Goal: Information Seeking & Learning: Learn about a topic

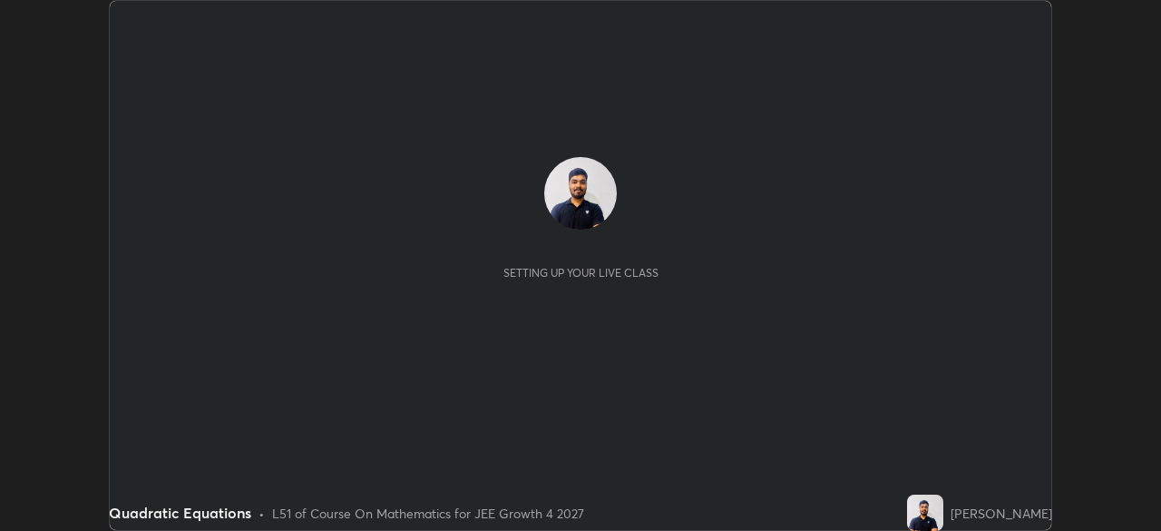
scroll to position [531, 1160]
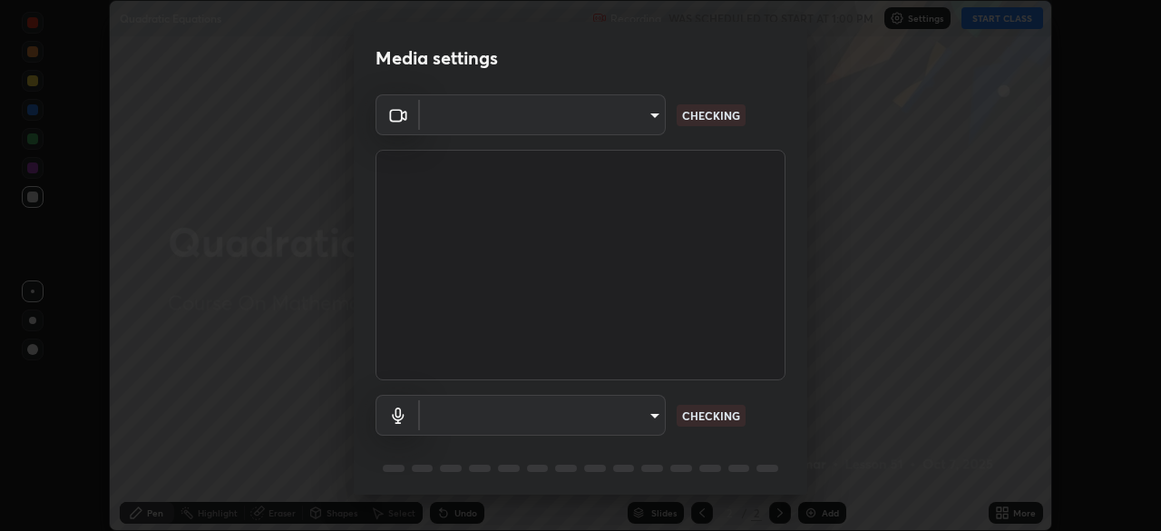
type input "f44939252cec670a7c81aafead478e6b9f15b20a1b8f1ae8dba2619045631b1c"
type input "default"
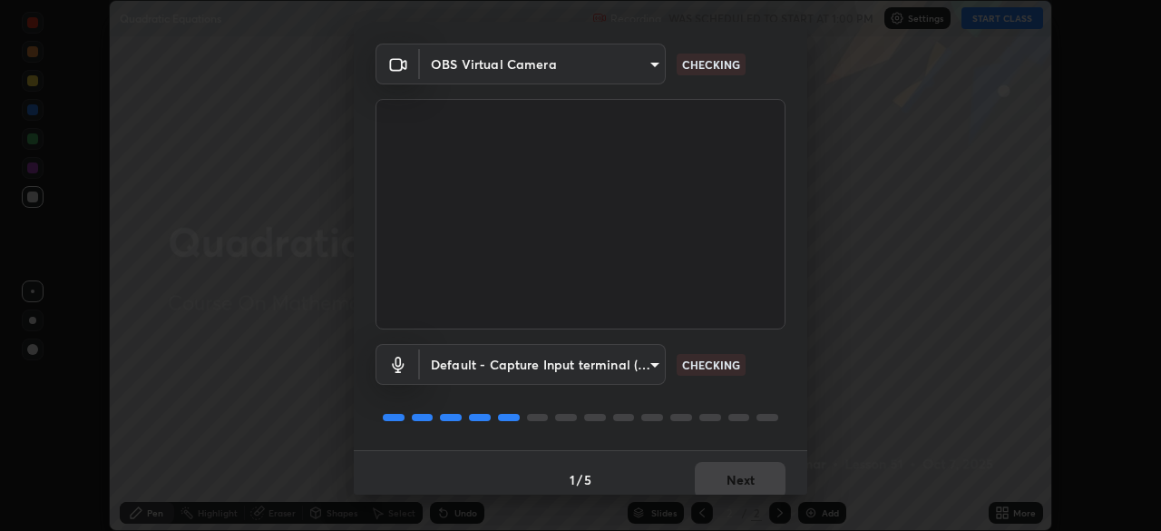
scroll to position [64, 0]
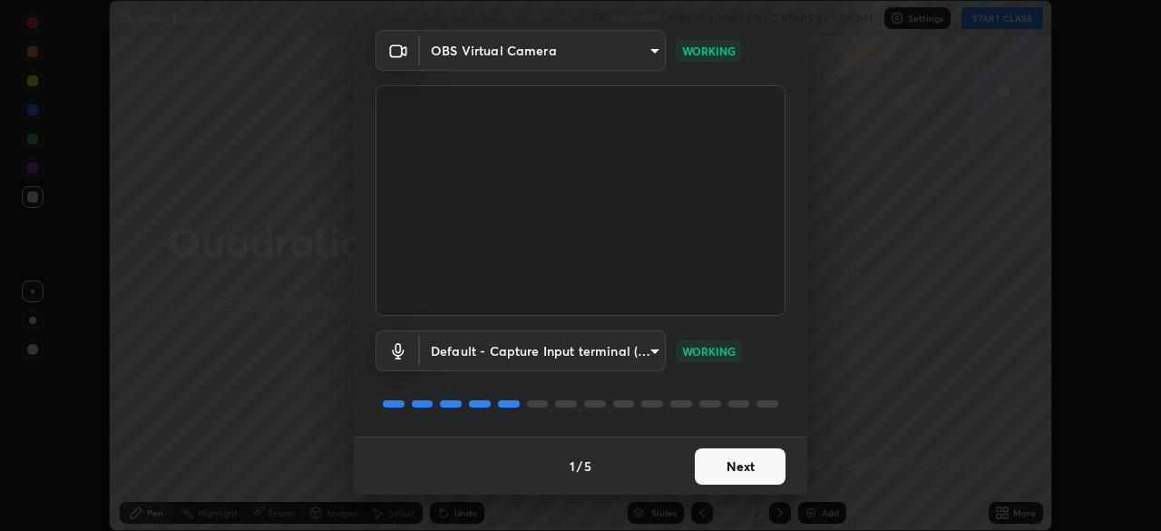
click at [740, 462] on button "Next" at bounding box center [740, 466] width 91 height 36
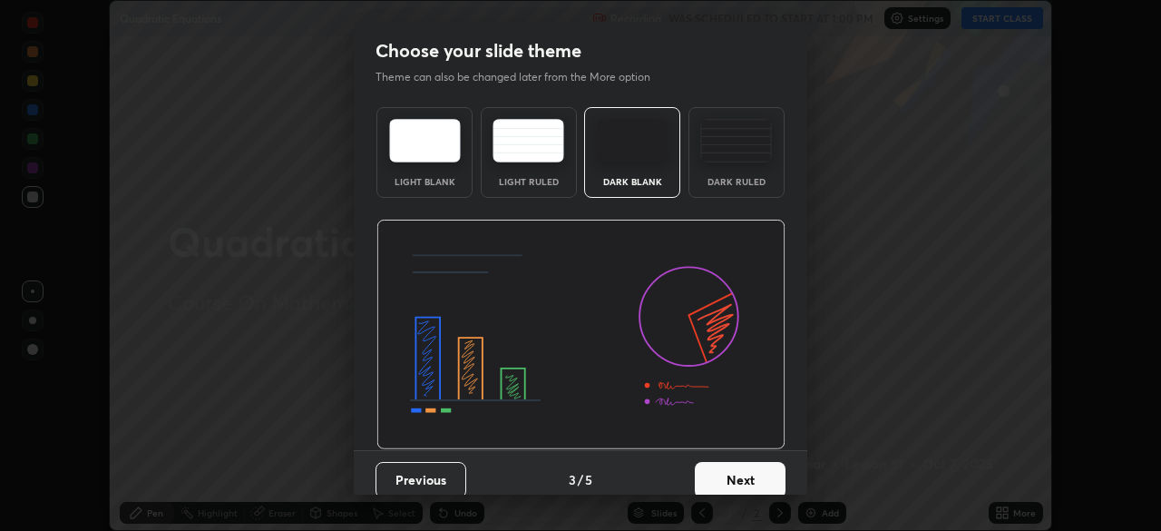
click at [739, 468] on button "Next" at bounding box center [740, 480] width 91 height 36
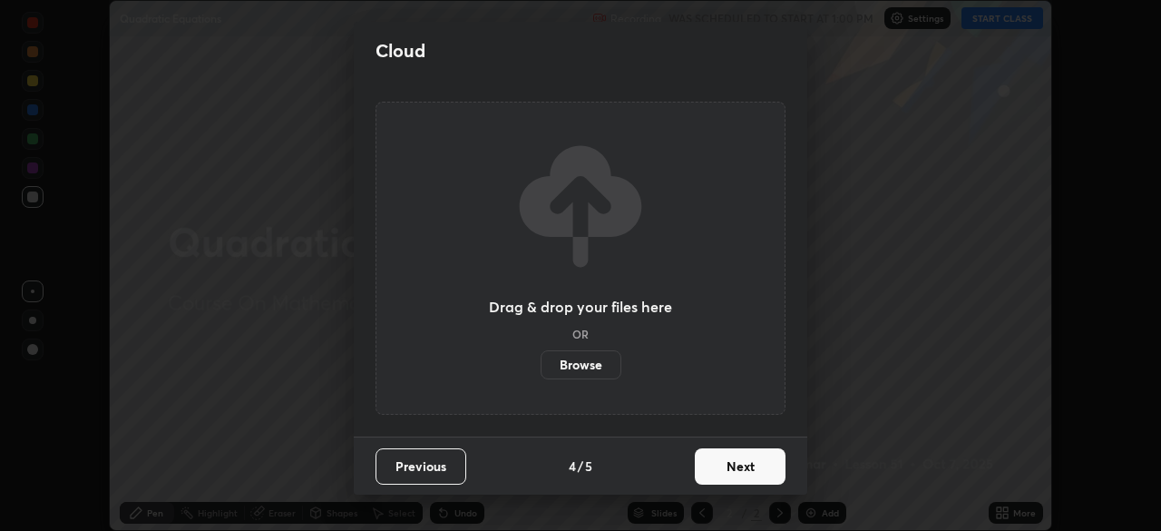
click at [744, 464] on button "Next" at bounding box center [740, 466] width 91 height 36
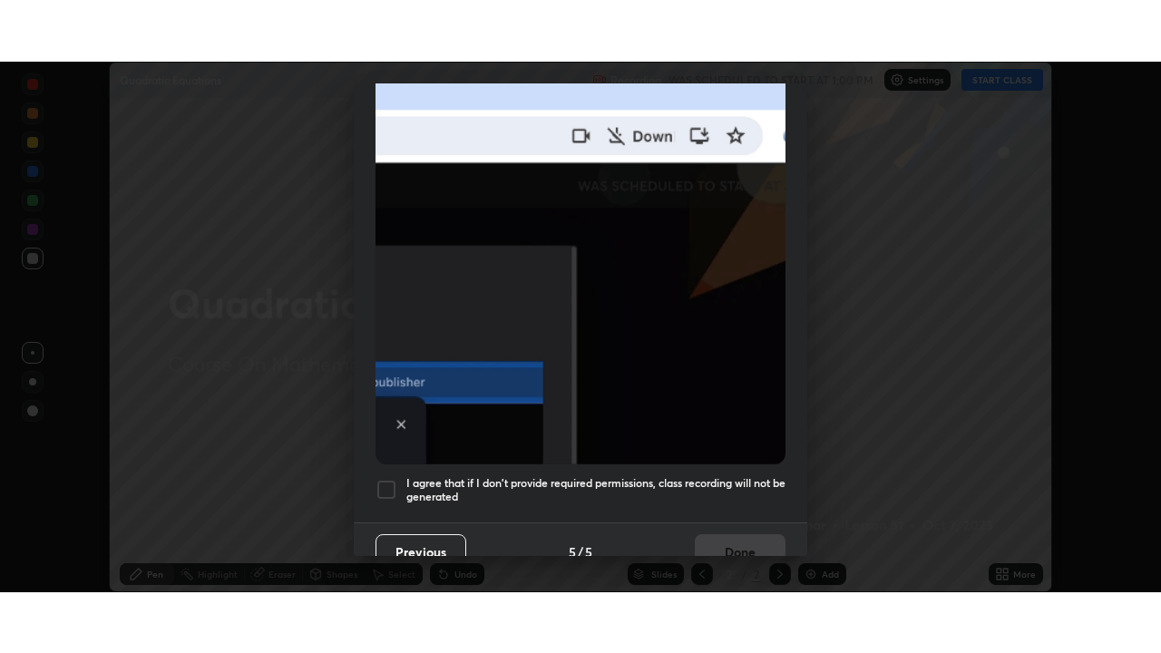
scroll to position [434, 0]
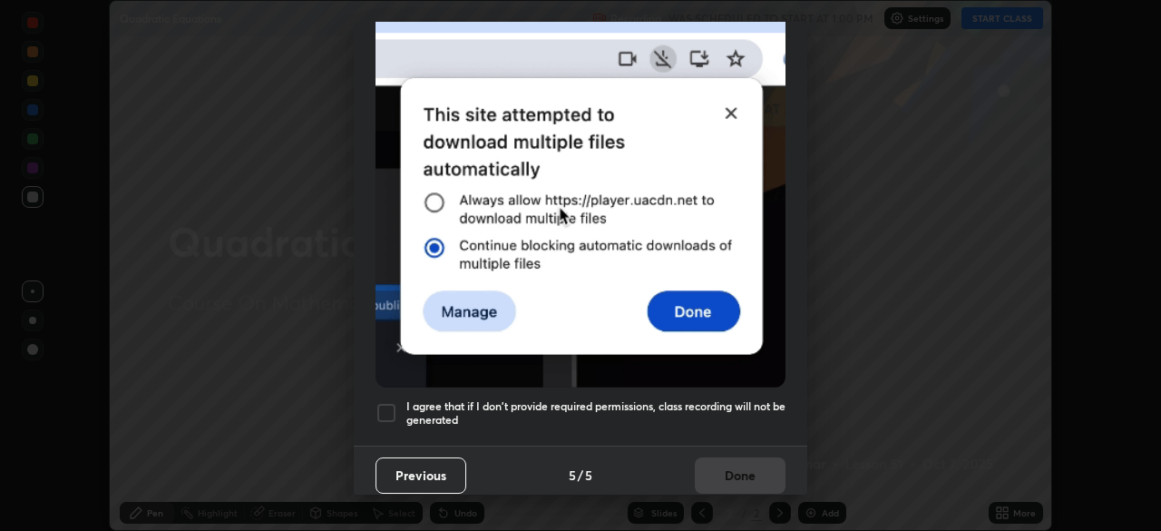
click at [688, 399] on h5 "I agree that if I don't provide required permissions, class recording will not …" at bounding box center [595, 413] width 379 height 28
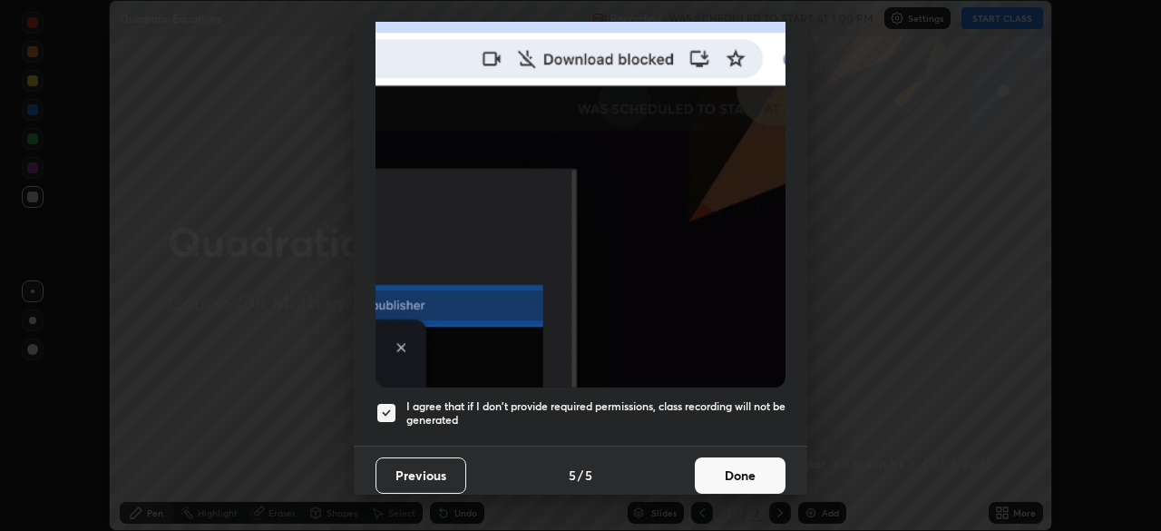
click at [746, 464] on button "Done" at bounding box center [740, 475] width 91 height 36
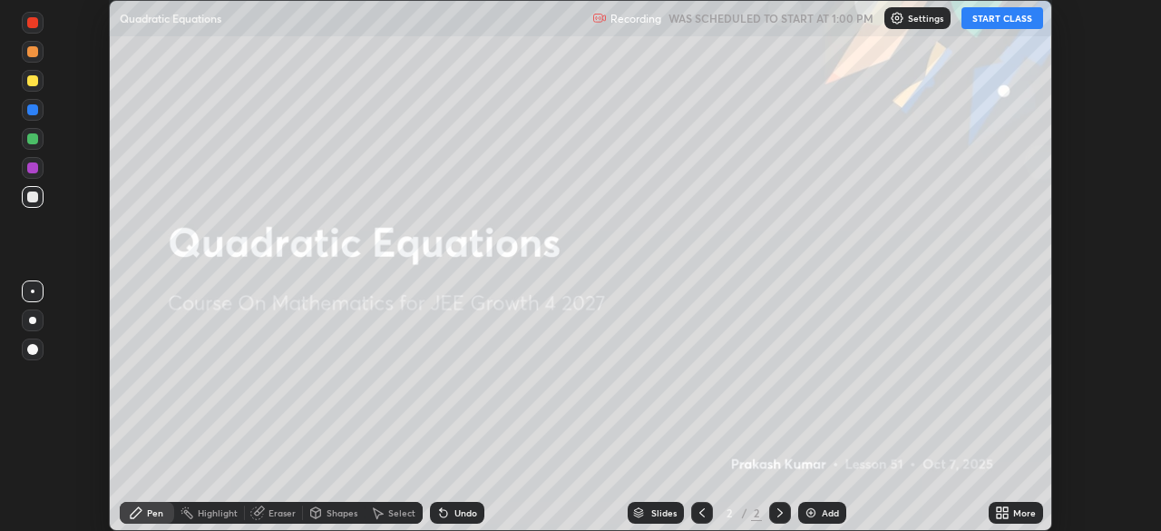
click at [992, 22] on button "START CLASS" at bounding box center [1002, 18] width 82 height 22
click at [1005, 512] on icon at bounding box center [1005, 509] width 5 height 5
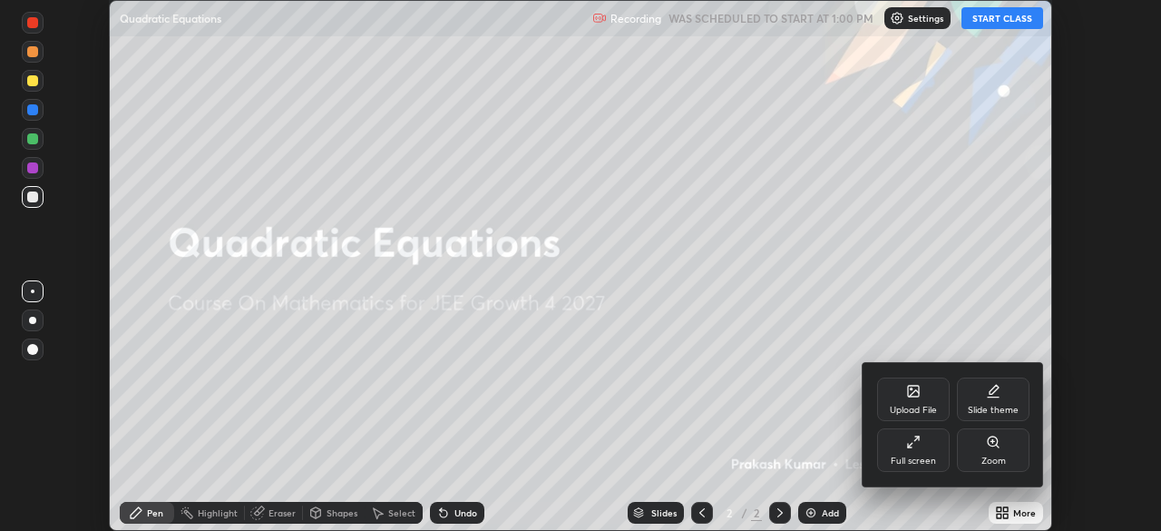
click at [946, 458] on div "Full screen" at bounding box center [913, 450] width 73 height 44
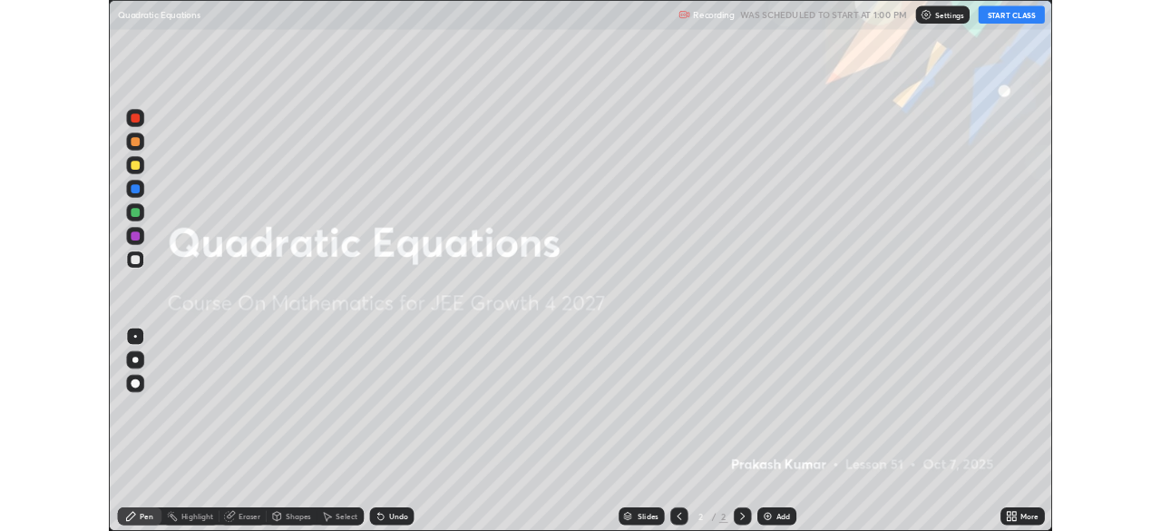
scroll to position [653, 1161]
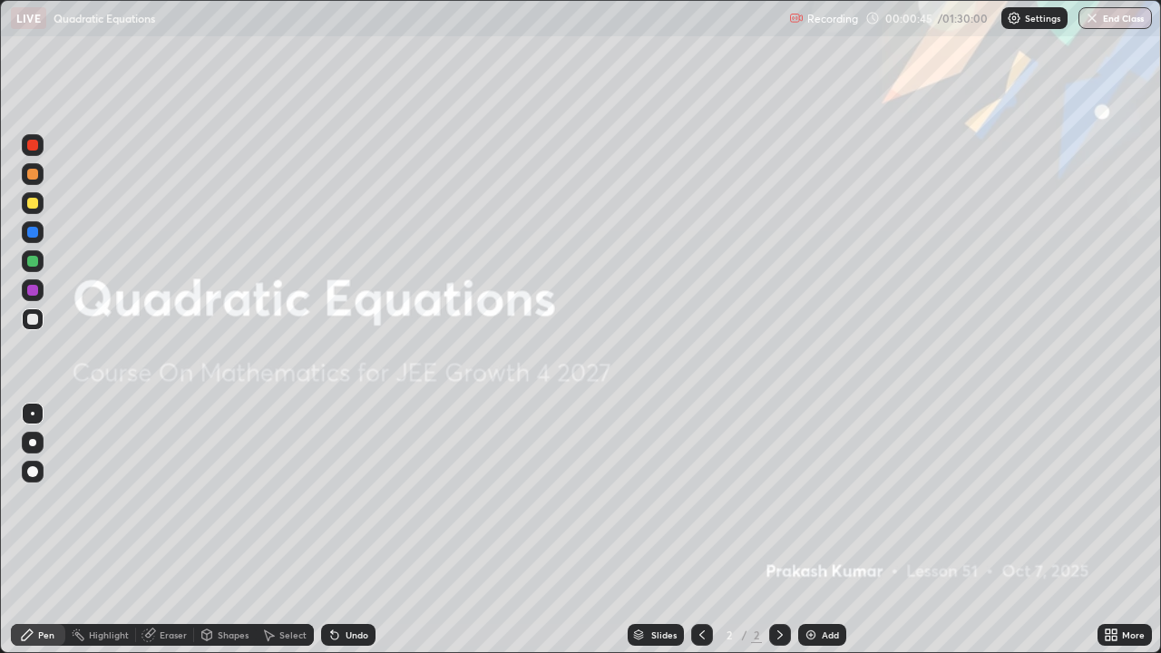
click at [823, 530] on div "Add" at bounding box center [822, 635] width 48 height 22
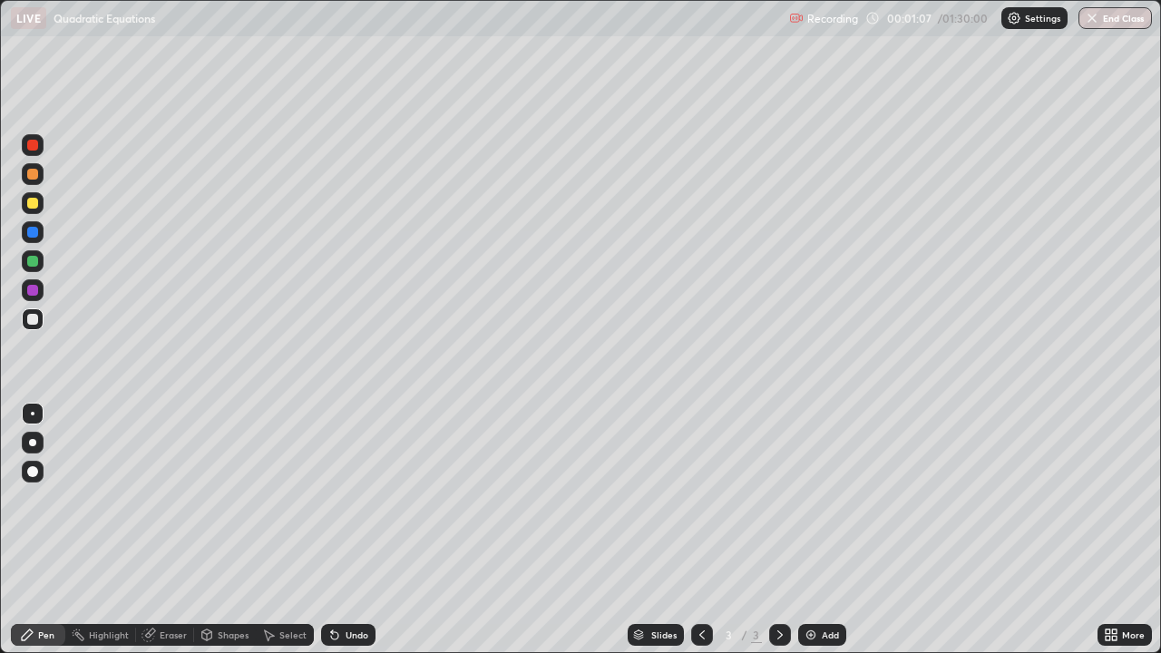
click at [41, 316] on div at bounding box center [33, 319] width 22 height 22
click at [348, 530] on div "Undo" at bounding box center [348, 635] width 54 height 22
click at [346, 530] on div "Undo" at bounding box center [357, 634] width 23 height 9
click at [333, 530] on icon at bounding box center [334, 635] width 7 height 7
click at [34, 258] on div at bounding box center [32, 261] width 11 height 11
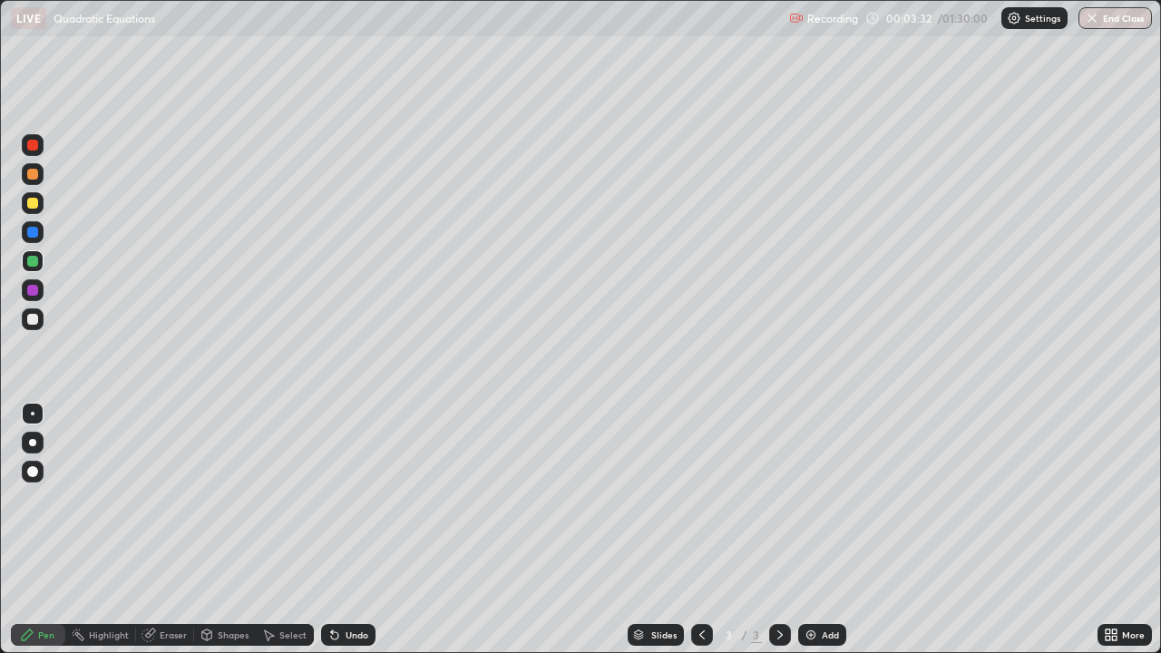
click at [349, 530] on div "Undo" at bounding box center [357, 634] width 23 height 9
click at [351, 530] on div "Undo" at bounding box center [348, 635] width 54 height 22
click at [39, 324] on div at bounding box center [33, 319] width 22 height 22
click at [813, 530] on img at bounding box center [811, 635] width 15 height 15
click at [34, 319] on div at bounding box center [32, 319] width 11 height 11
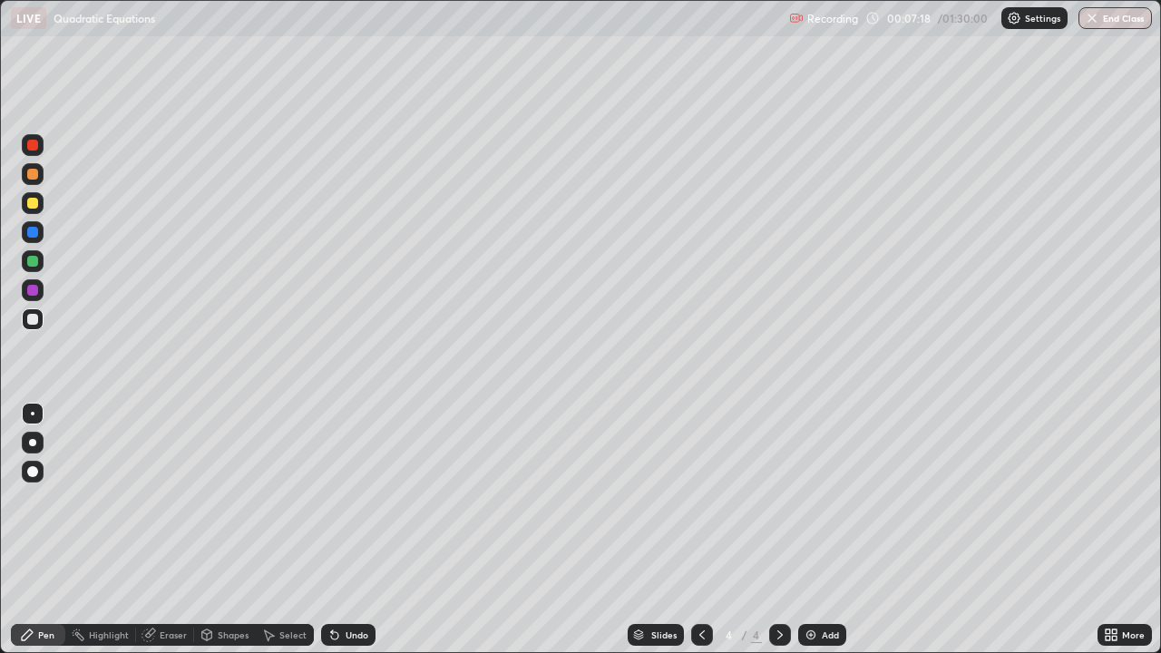
click at [343, 530] on div "Undo" at bounding box center [348, 635] width 54 height 22
click at [346, 530] on div "Undo" at bounding box center [348, 635] width 54 height 22
click at [34, 261] on div at bounding box center [32, 261] width 11 height 11
click at [41, 327] on div at bounding box center [33, 319] width 22 height 22
click at [42, 177] on div at bounding box center [33, 174] width 22 height 22
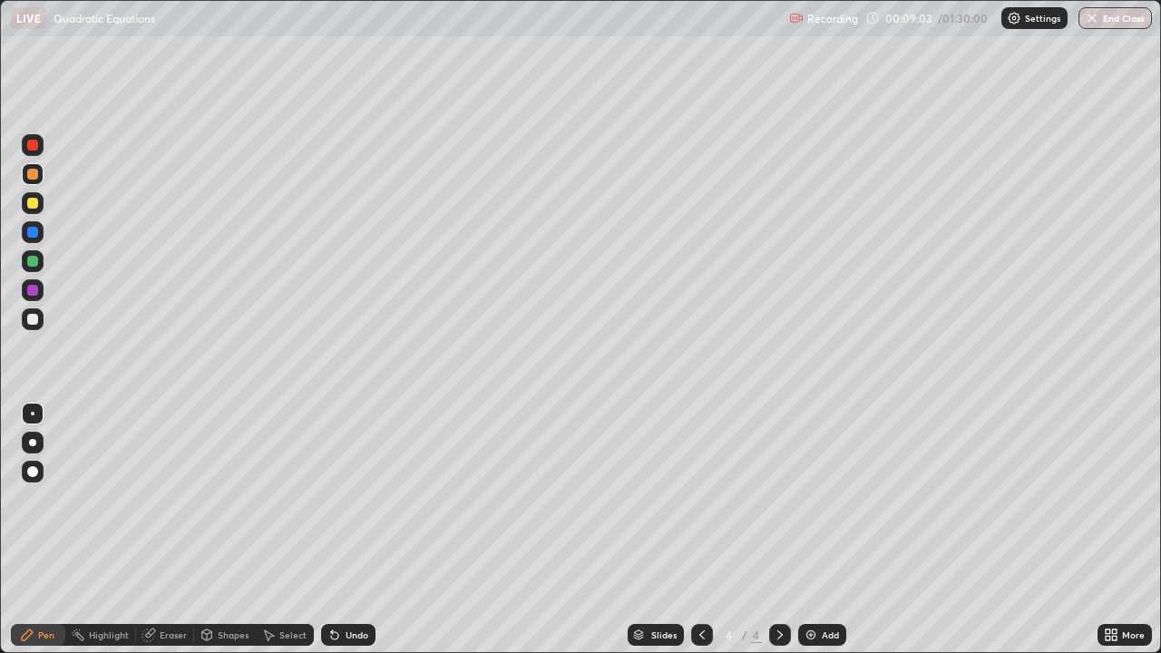
click at [39, 328] on div at bounding box center [33, 319] width 22 height 22
click at [817, 530] on div "Add" at bounding box center [822, 635] width 48 height 22
click at [39, 325] on div at bounding box center [33, 319] width 22 height 22
click at [346, 530] on div "Undo" at bounding box center [357, 634] width 23 height 9
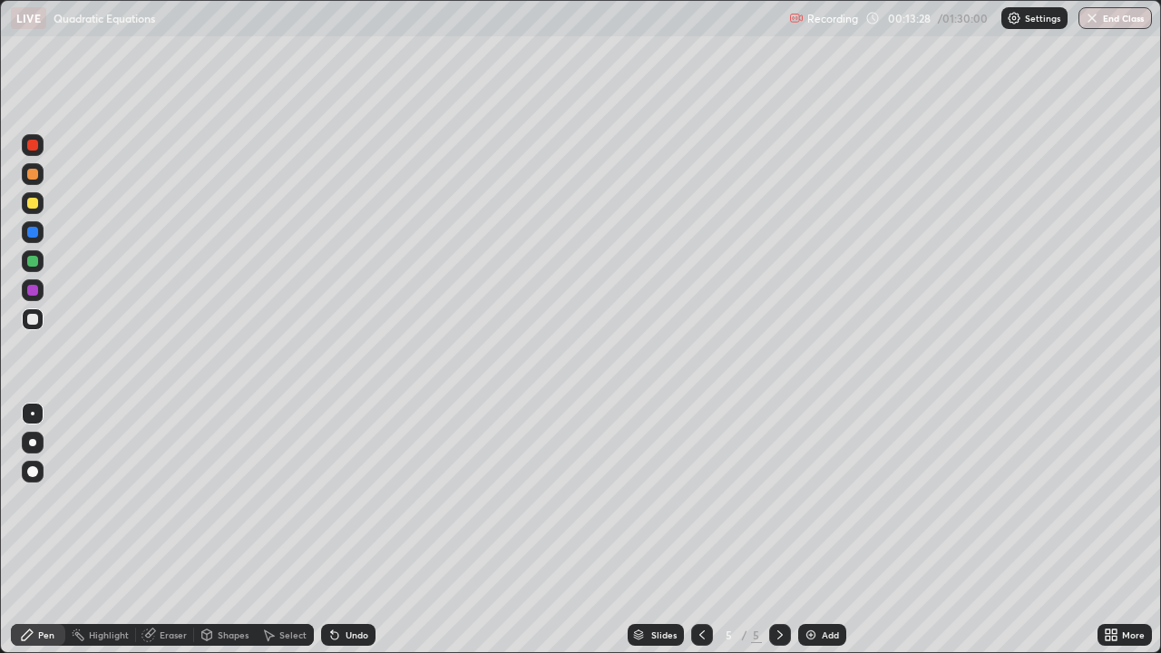
click at [345, 530] on div "Undo" at bounding box center [348, 635] width 54 height 22
click at [346, 530] on div "Undo" at bounding box center [357, 634] width 23 height 9
click at [39, 264] on div at bounding box center [33, 261] width 22 height 22
click at [41, 323] on div at bounding box center [33, 319] width 22 height 22
click at [168, 530] on div "Eraser" at bounding box center [173, 634] width 27 height 9
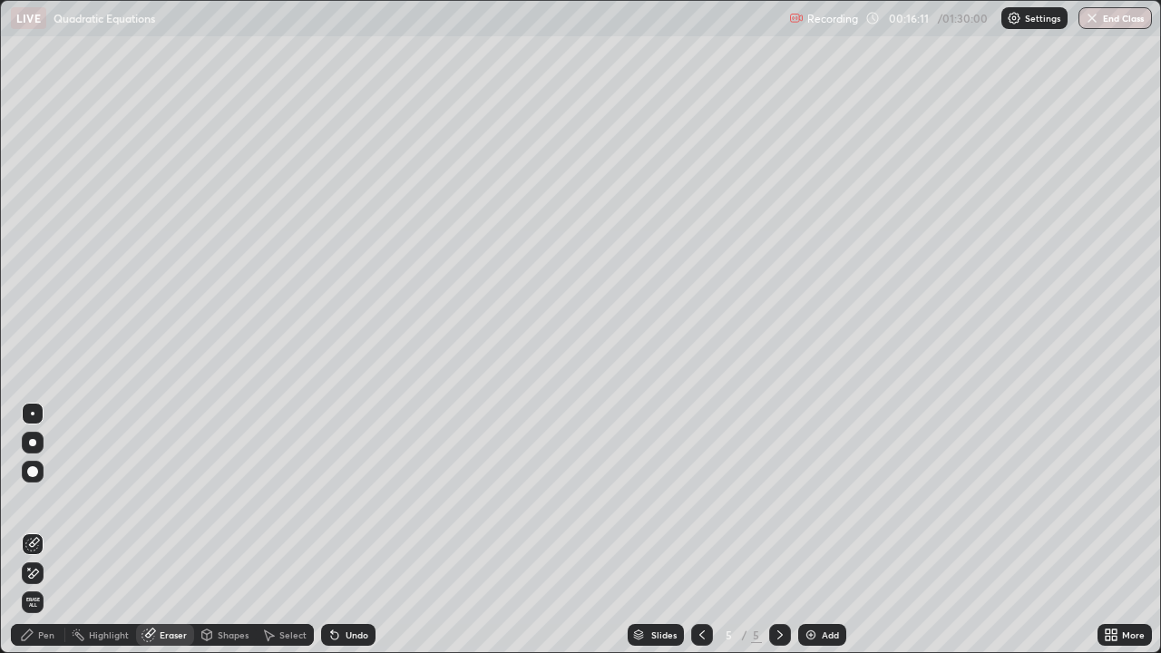
click at [40, 530] on div "Pen" at bounding box center [38, 635] width 54 height 22
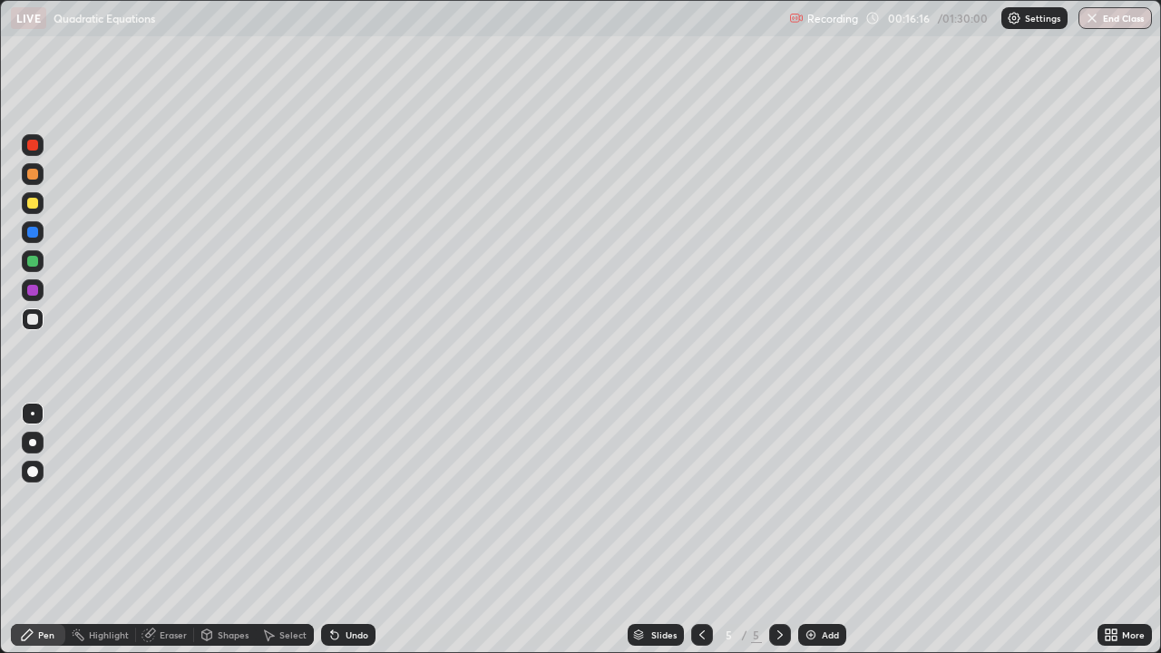
click at [162, 530] on div "Eraser" at bounding box center [165, 635] width 58 height 22
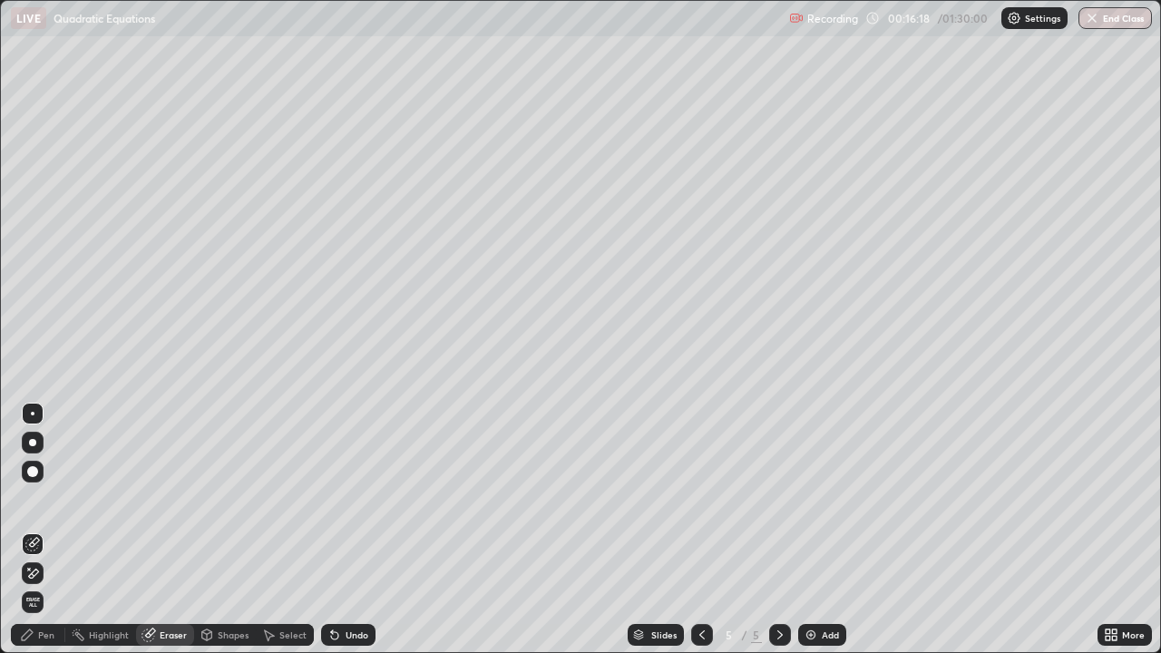
click at [36, 530] on div "Pen" at bounding box center [38, 635] width 54 height 22
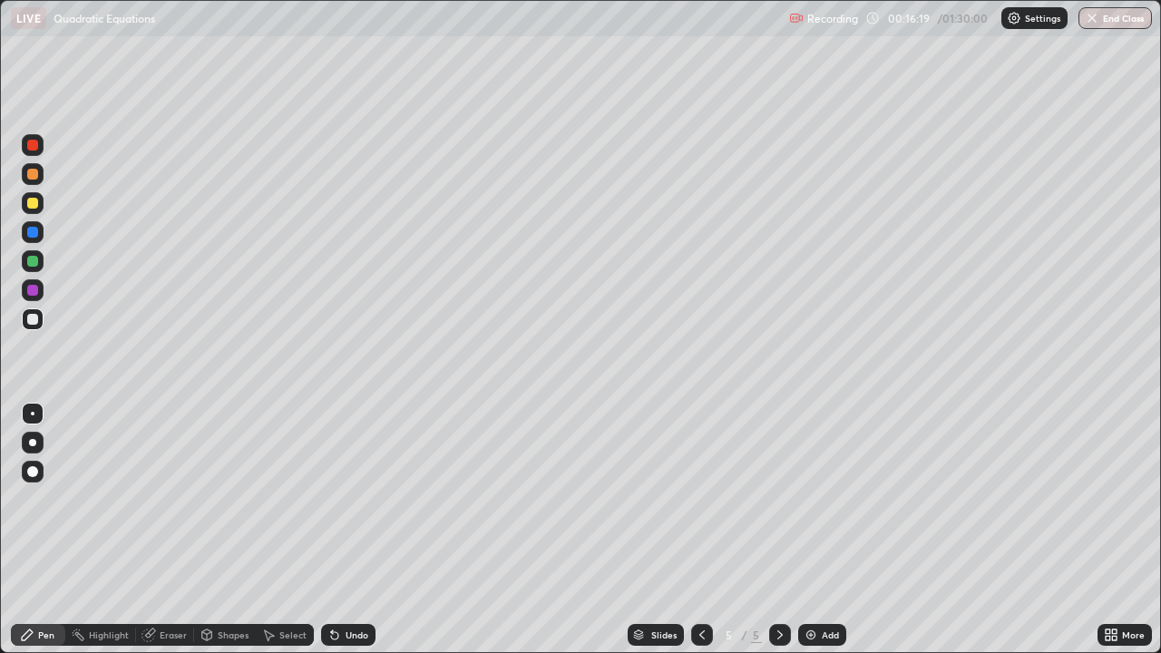
click at [165, 530] on div "Eraser" at bounding box center [173, 634] width 27 height 9
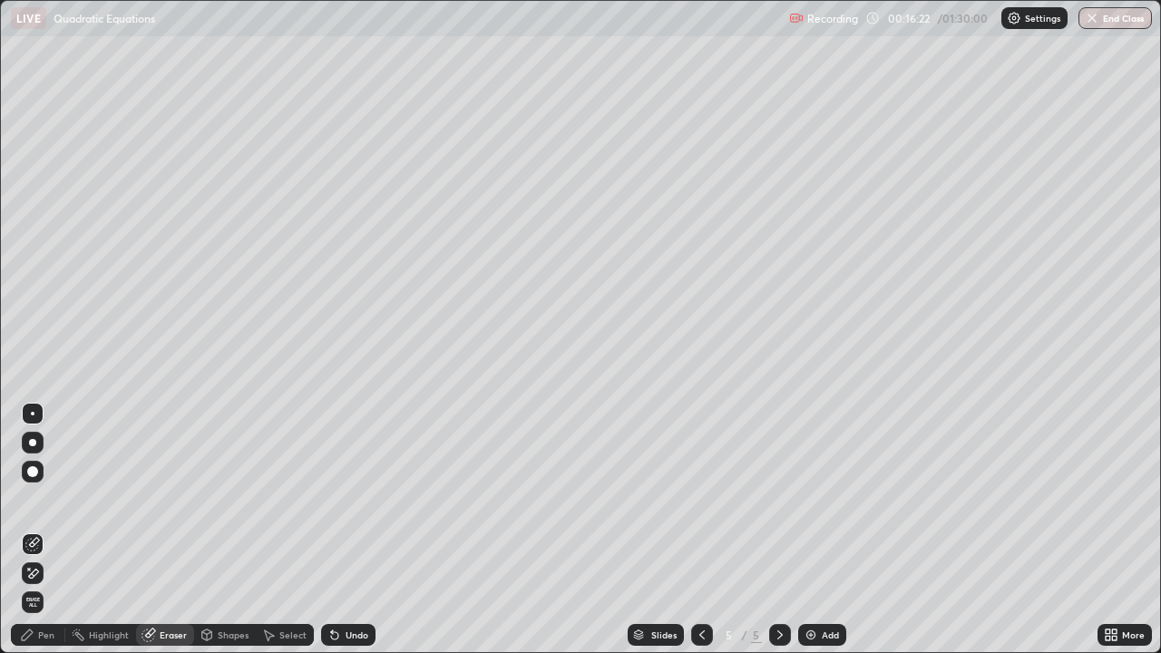
click at [32, 530] on icon at bounding box center [27, 635] width 15 height 15
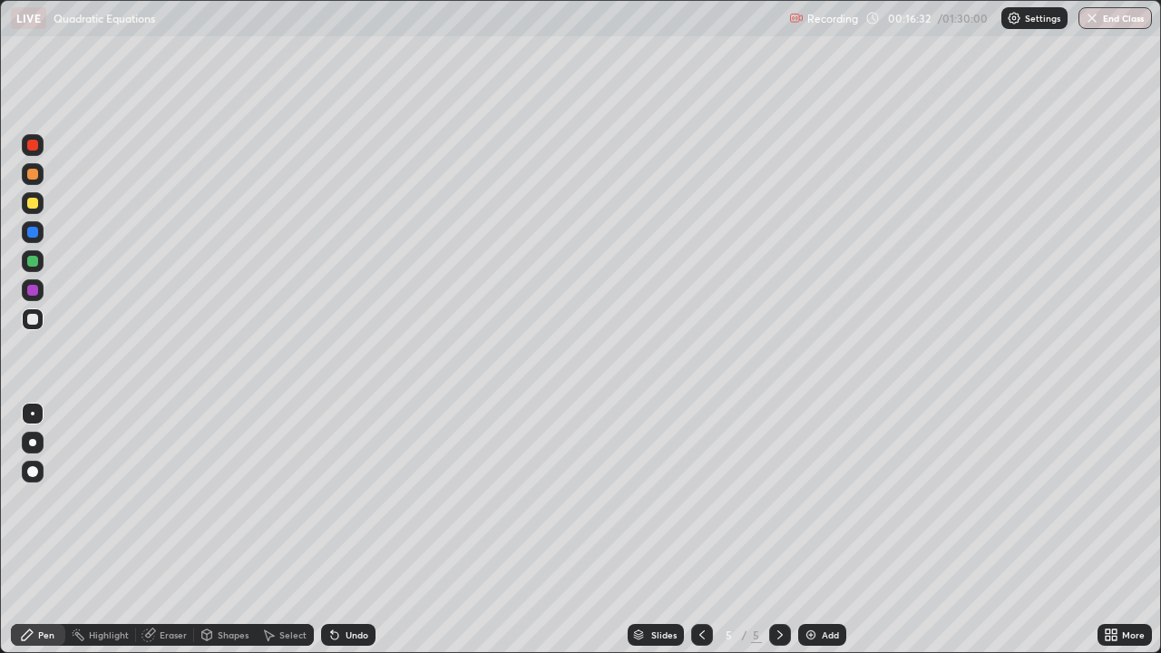
click at [34, 261] on div at bounding box center [32, 261] width 11 height 11
click at [814, 530] on img at bounding box center [811, 635] width 15 height 15
click at [41, 326] on div at bounding box center [33, 319] width 22 height 22
click at [34, 261] on div at bounding box center [32, 261] width 11 height 11
click at [39, 322] on div at bounding box center [33, 319] width 22 height 22
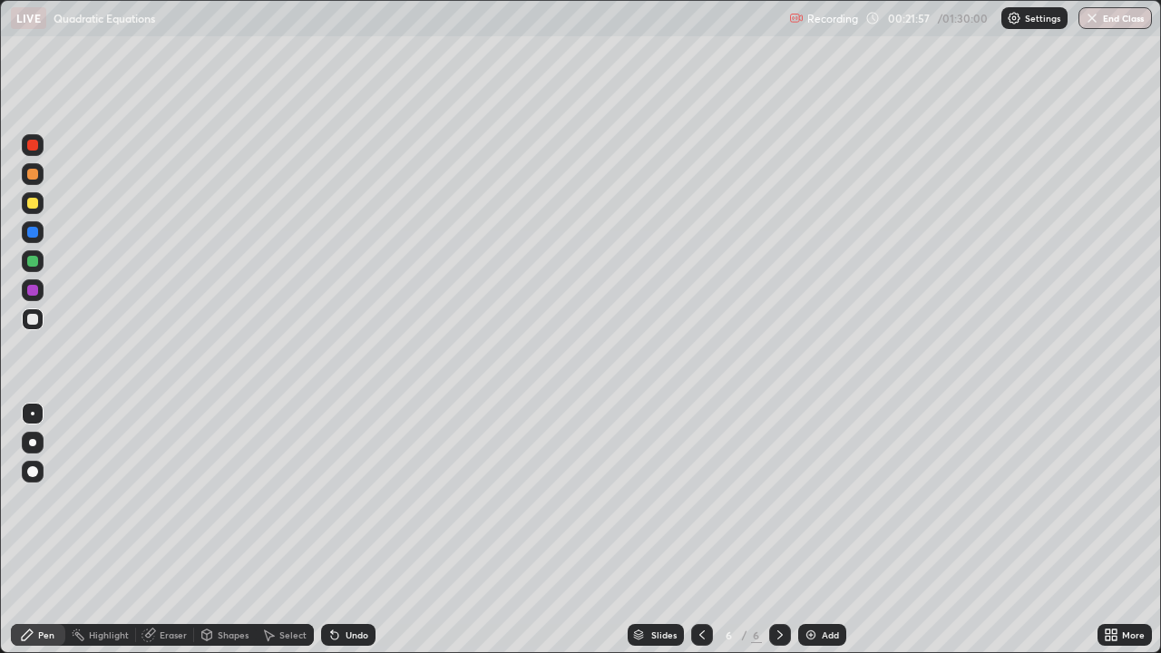
click at [41, 206] on div at bounding box center [33, 203] width 22 height 22
click at [815, 530] on img at bounding box center [811, 635] width 15 height 15
click at [40, 325] on div at bounding box center [33, 319] width 22 height 22
click at [153, 530] on div "Eraser" at bounding box center [165, 635] width 58 height 22
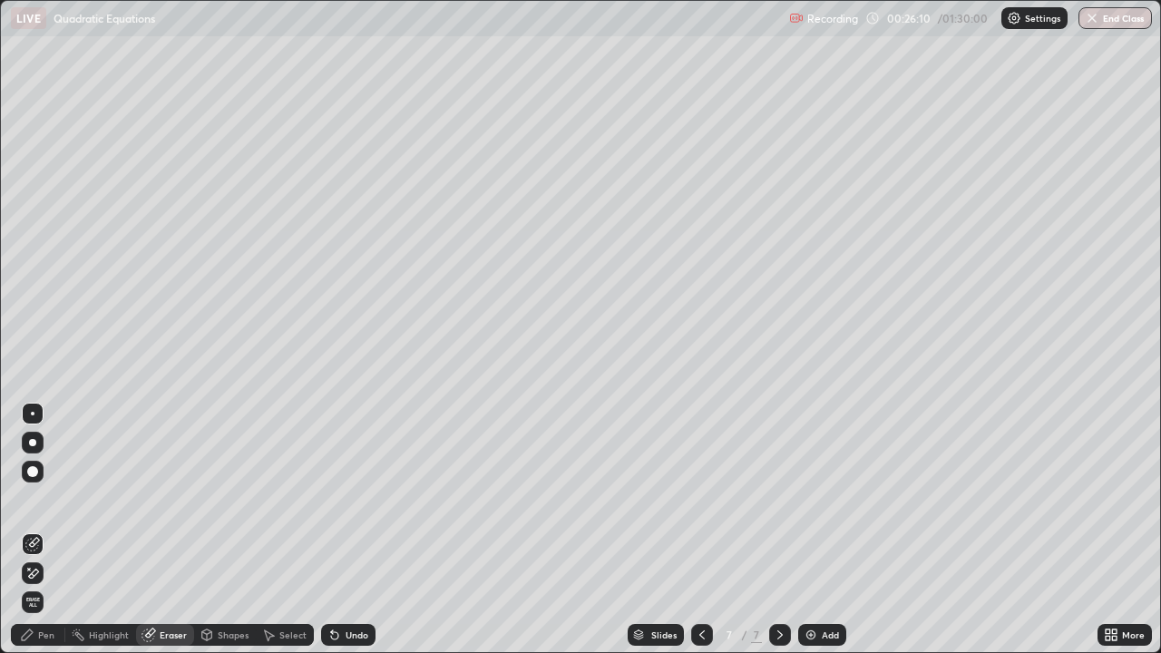
click at [35, 530] on div "Pen" at bounding box center [38, 635] width 54 height 22
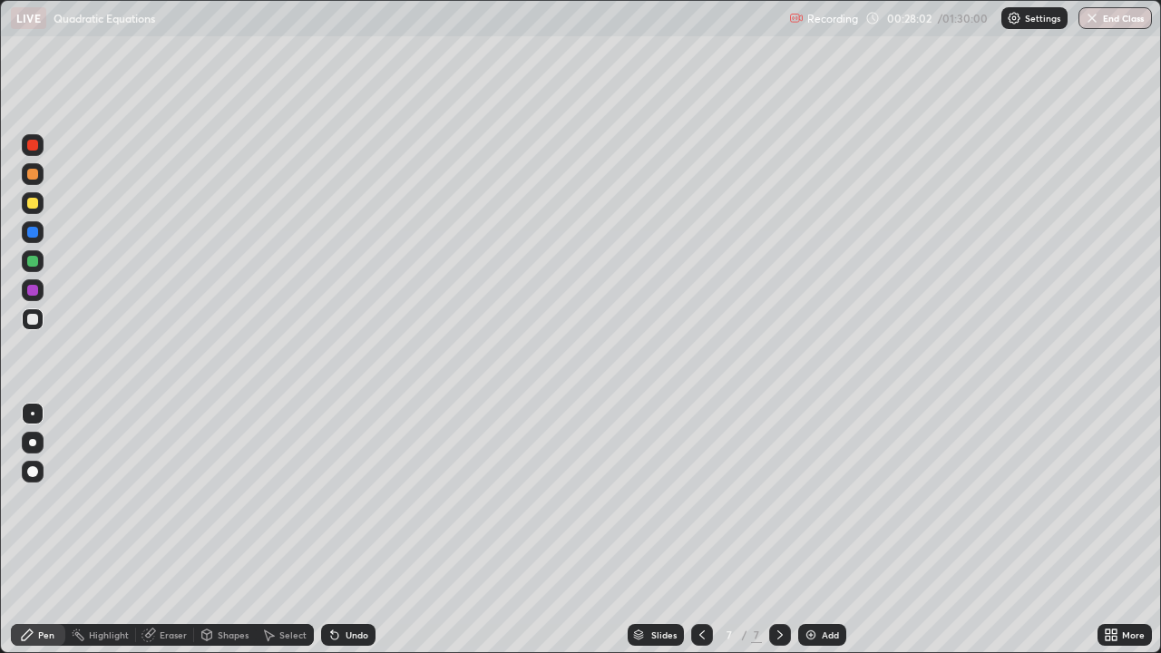
click at [819, 530] on div "Add" at bounding box center [822, 635] width 48 height 22
click at [32, 179] on div at bounding box center [32, 174] width 11 height 11
click at [36, 327] on div at bounding box center [33, 319] width 22 height 22
click at [829, 530] on div "Add" at bounding box center [822, 635] width 48 height 22
click at [168, 530] on div "Eraser" at bounding box center [173, 634] width 27 height 9
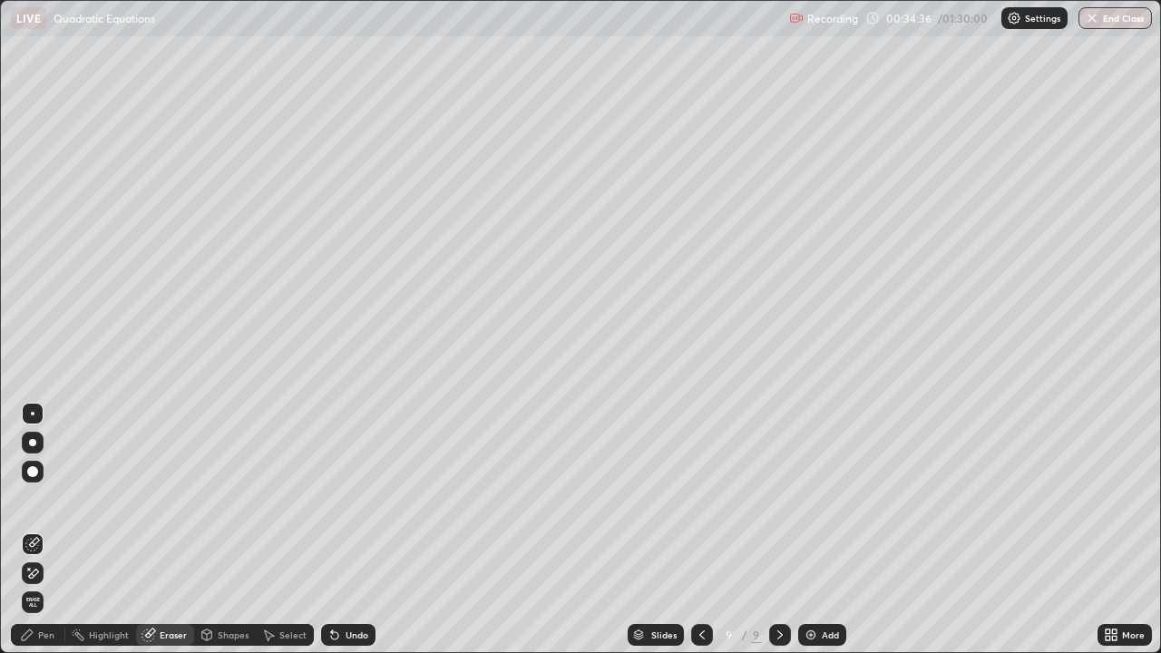
click at [56, 530] on div "Pen" at bounding box center [38, 635] width 54 height 22
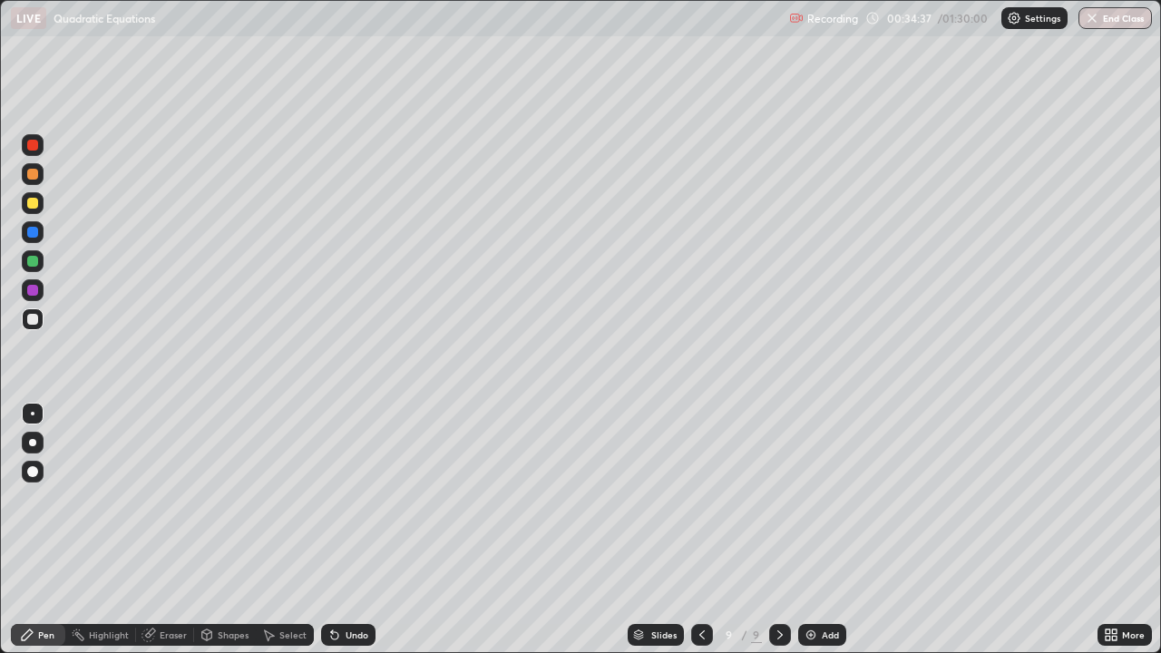
click at [36, 258] on div at bounding box center [32, 261] width 11 height 11
click at [163, 530] on div "Eraser" at bounding box center [165, 635] width 58 height 22
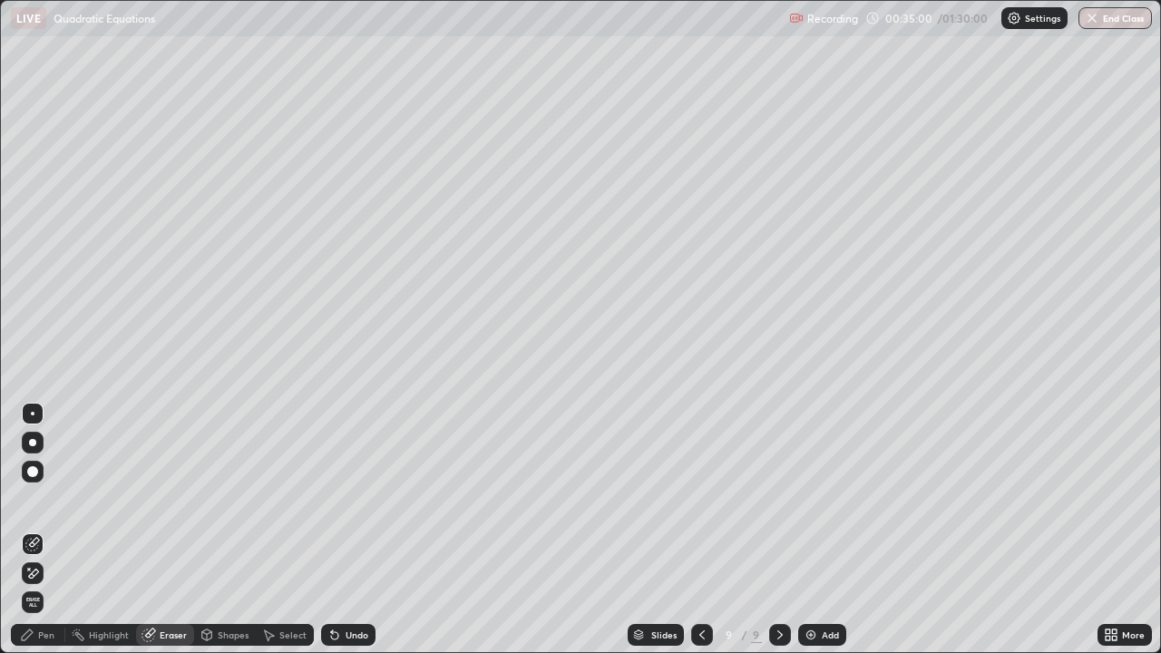
click at [29, 530] on icon at bounding box center [29, 569] width 2 height 2
click at [229, 530] on div "Shapes" at bounding box center [233, 634] width 31 height 9
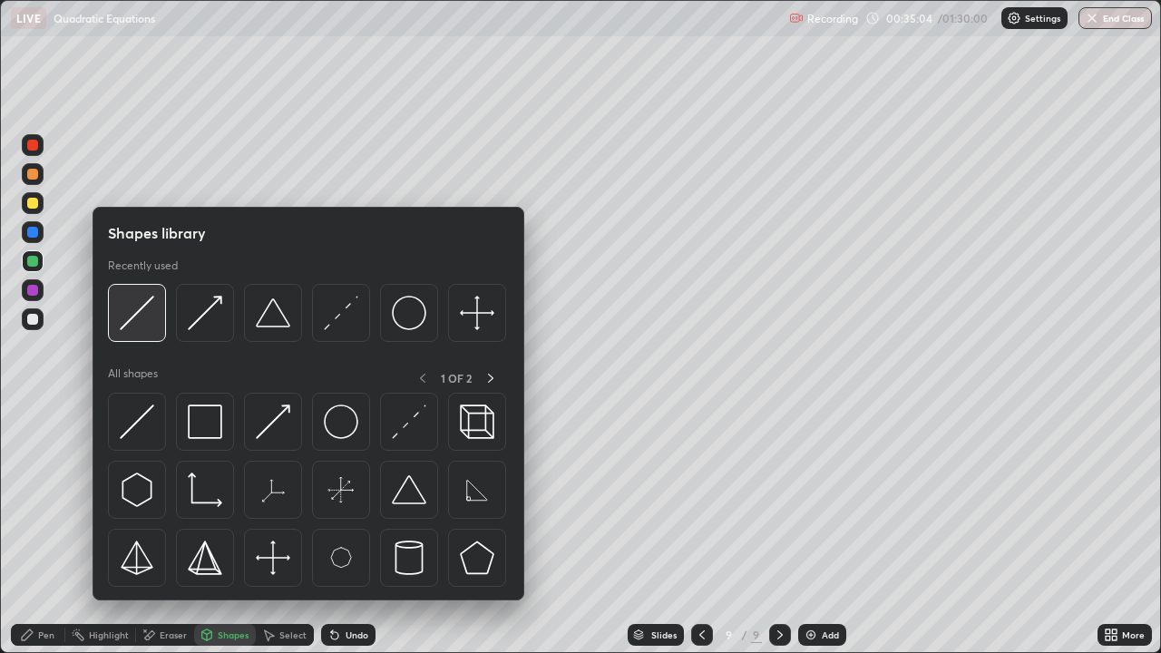
click at [138, 326] on img at bounding box center [137, 313] width 34 height 34
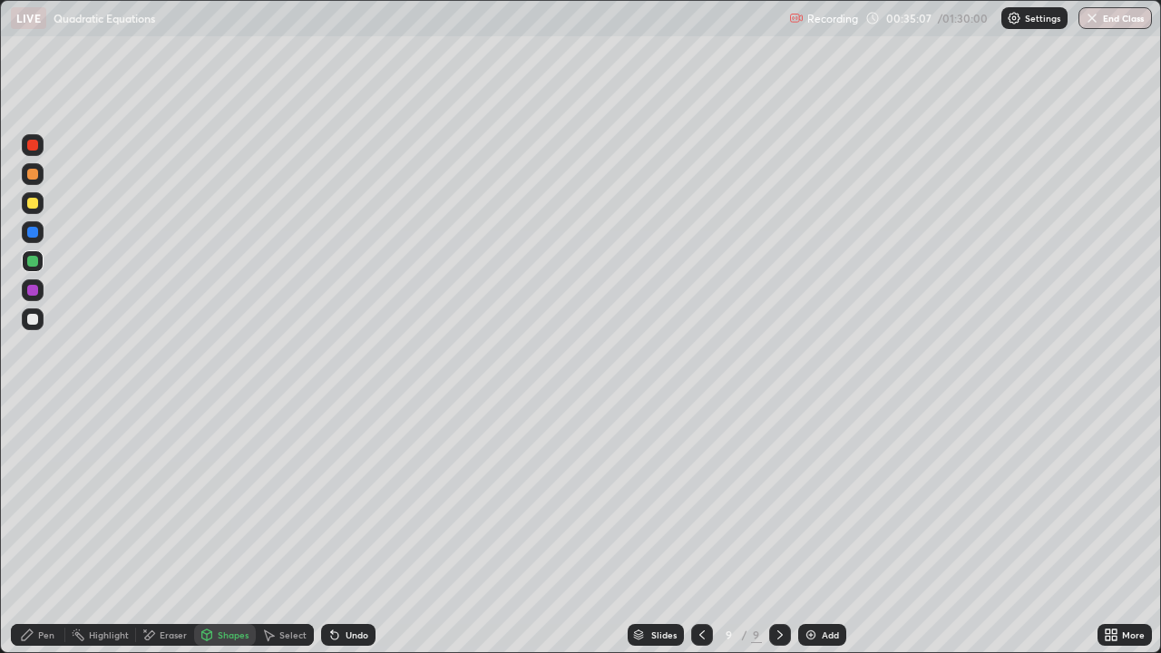
click at [350, 530] on div "Undo" at bounding box center [357, 634] width 23 height 9
click at [39, 530] on div "Pen" at bounding box center [46, 634] width 16 height 9
click at [39, 319] on div at bounding box center [33, 319] width 22 height 22
click at [221, 530] on div "Shapes" at bounding box center [225, 635] width 62 height 22
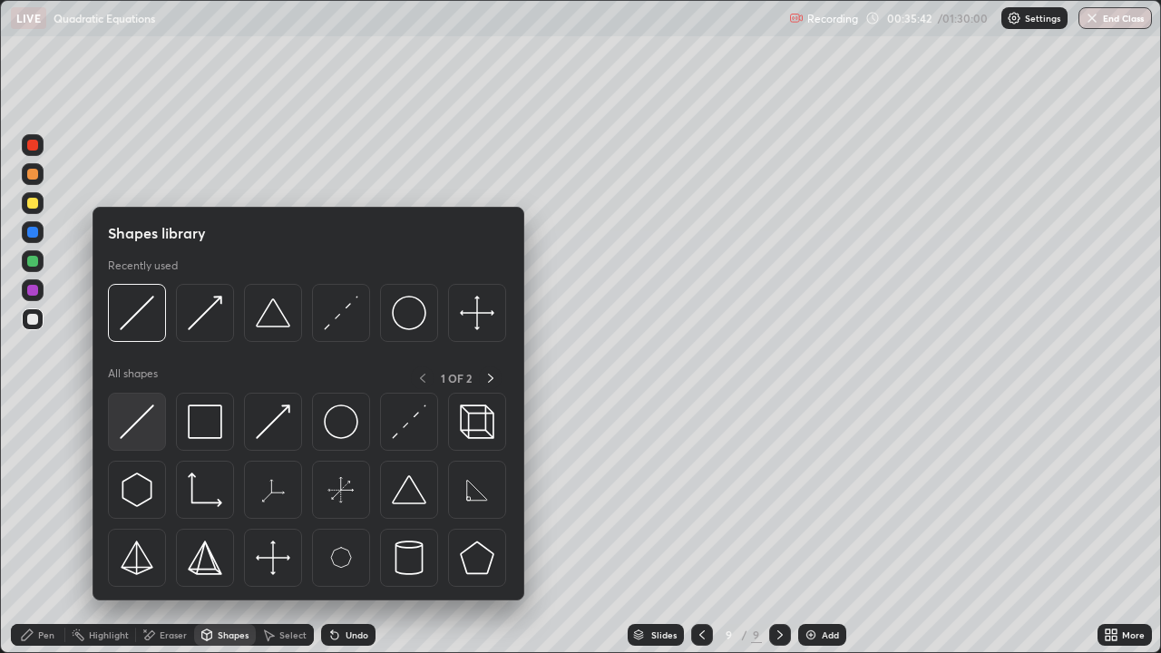
click at [149, 424] on img at bounding box center [137, 421] width 34 height 34
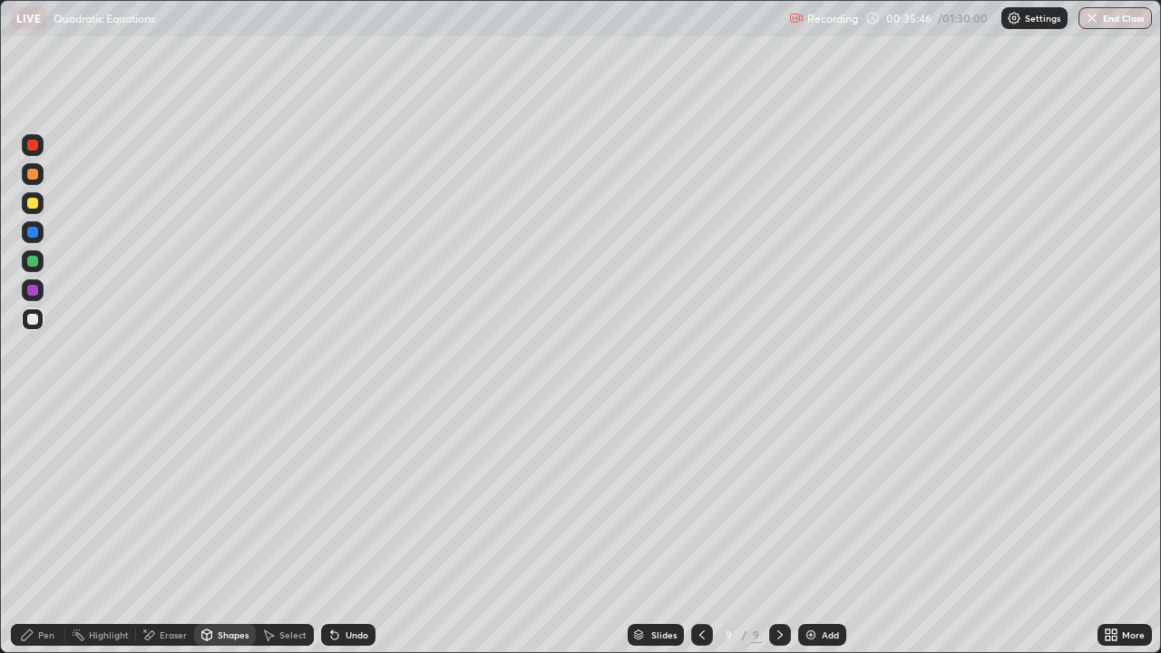
click at [44, 530] on div "Pen" at bounding box center [38, 635] width 54 height 22
click at [37, 530] on div "Pen" at bounding box center [38, 635] width 54 height 22
click at [39, 322] on div at bounding box center [33, 319] width 22 height 22
click at [39, 268] on div at bounding box center [33, 261] width 22 height 22
click at [356, 530] on div "Undo" at bounding box center [357, 634] width 23 height 9
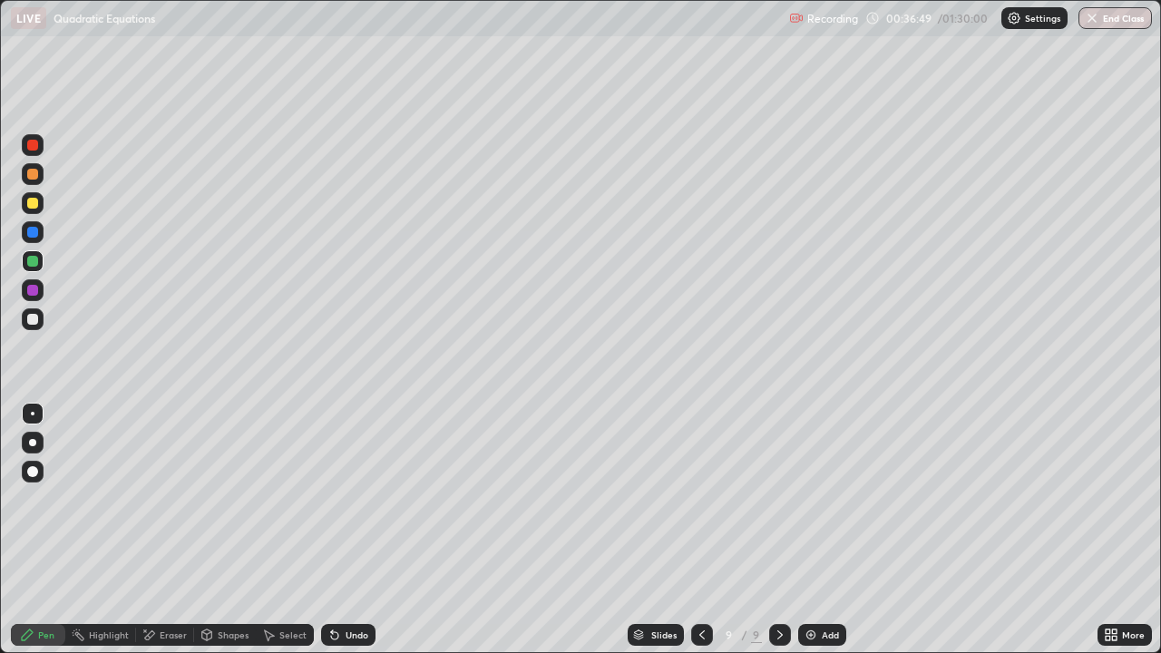
click at [355, 530] on div "Undo" at bounding box center [357, 634] width 23 height 9
click at [348, 530] on div "Undo" at bounding box center [348, 635] width 54 height 22
click at [356, 530] on div "Undo" at bounding box center [357, 634] width 23 height 9
click at [363, 530] on div "Undo" at bounding box center [348, 635] width 54 height 22
click at [365, 530] on div "Undo" at bounding box center [348, 635] width 54 height 22
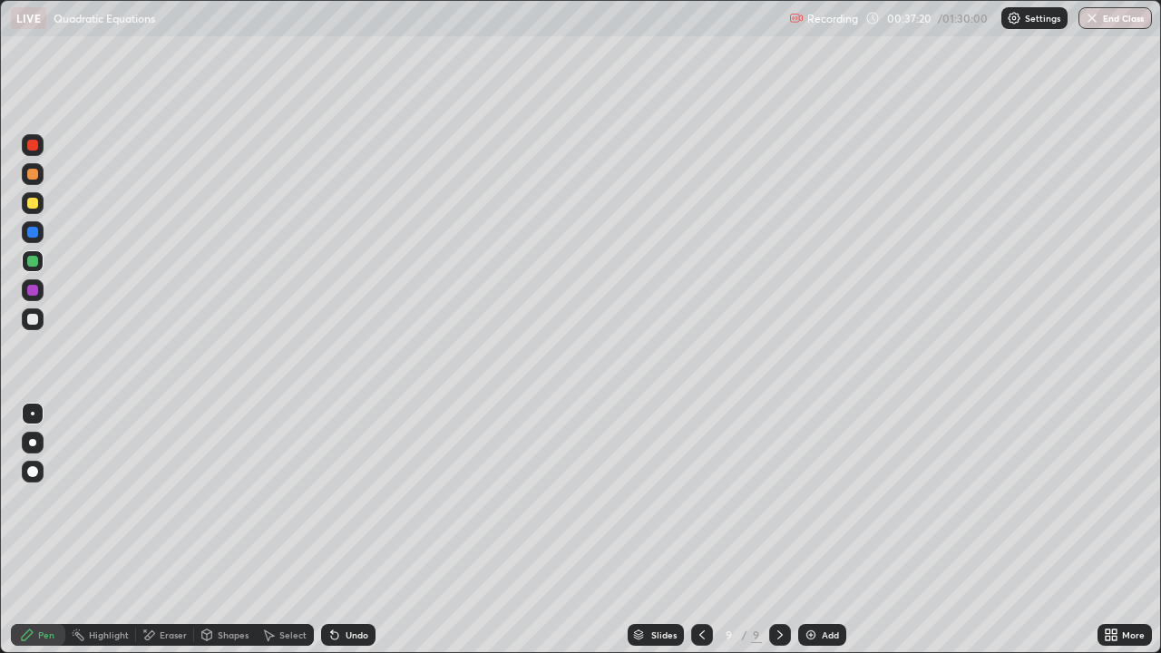
click at [170, 530] on div "Eraser" at bounding box center [165, 635] width 58 height 22
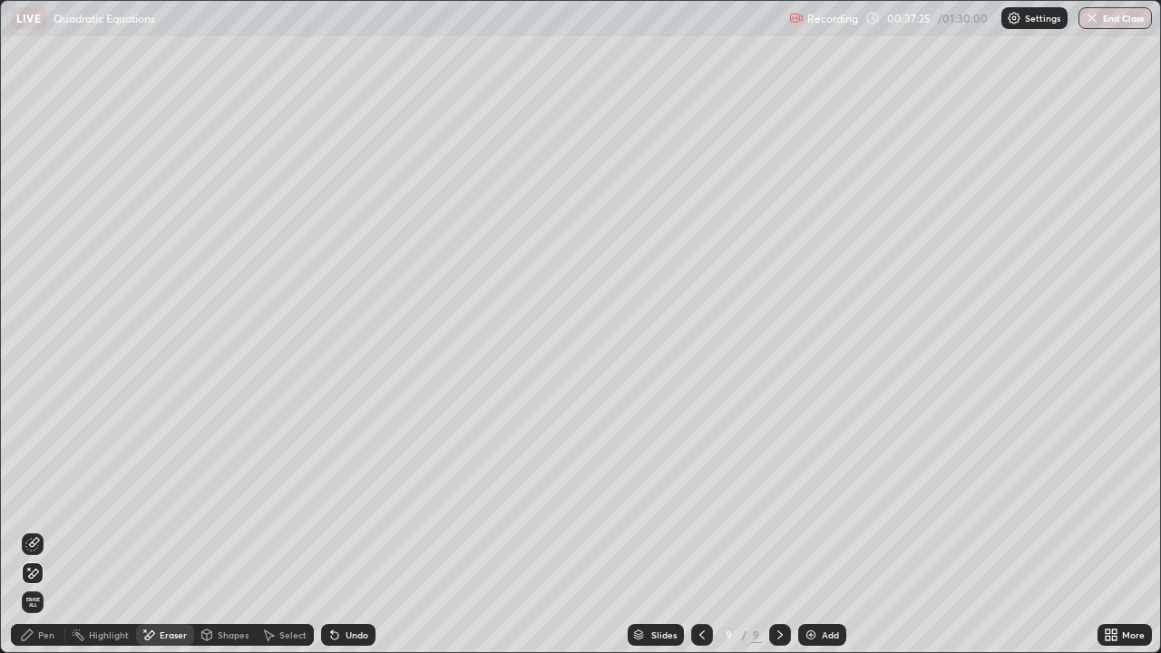
click at [38, 530] on div "Pen" at bounding box center [46, 634] width 16 height 9
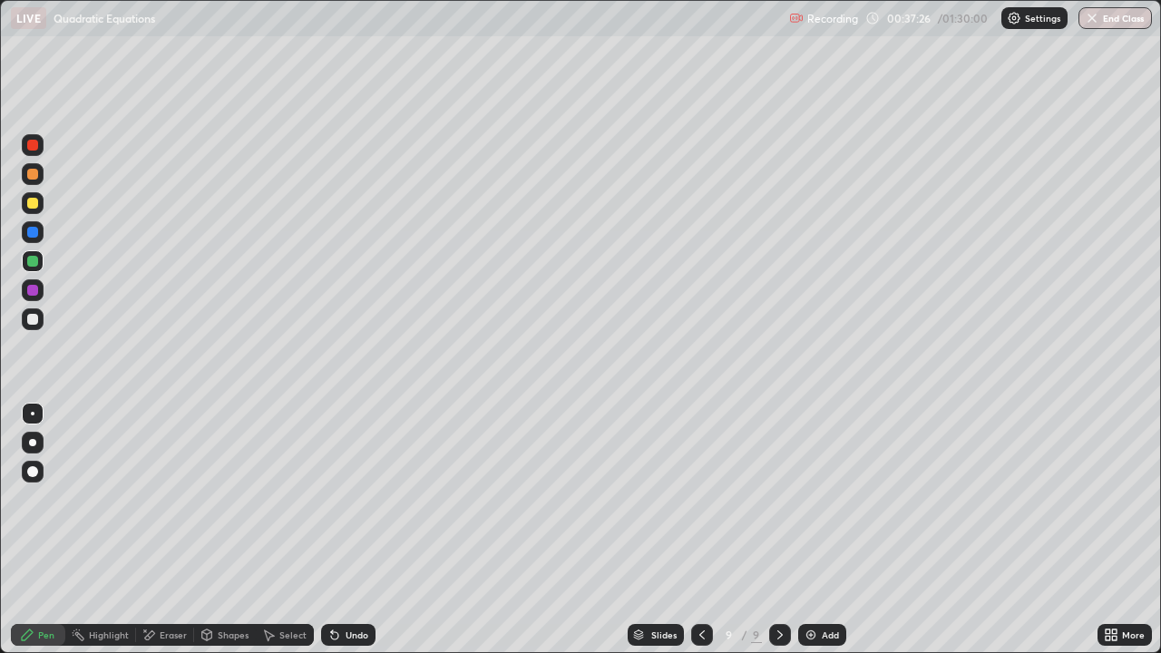
click at [39, 323] on div at bounding box center [33, 319] width 22 height 22
click at [28, 202] on div at bounding box center [32, 203] width 11 height 11
click at [814, 530] on div "Add" at bounding box center [822, 635] width 48 height 22
click at [40, 324] on div at bounding box center [33, 319] width 22 height 22
click at [33, 204] on div at bounding box center [32, 203] width 11 height 11
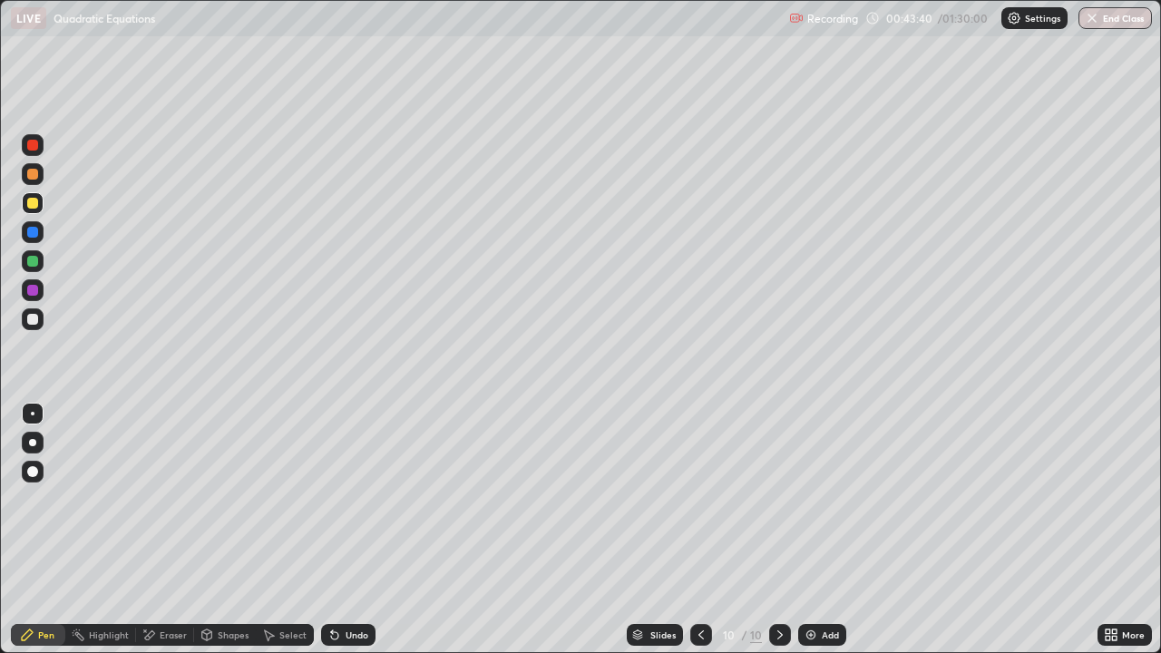
click at [40, 312] on div at bounding box center [33, 319] width 22 height 22
click at [35, 205] on div at bounding box center [32, 203] width 11 height 11
click at [36, 326] on div at bounding box center [33, 319] width 22 height 22
click at [814, 530] on img at bounding box center [811, 635] width 15 height 15
click at [691, 530] on div at bounding box center [702, 635] width 22 height 22
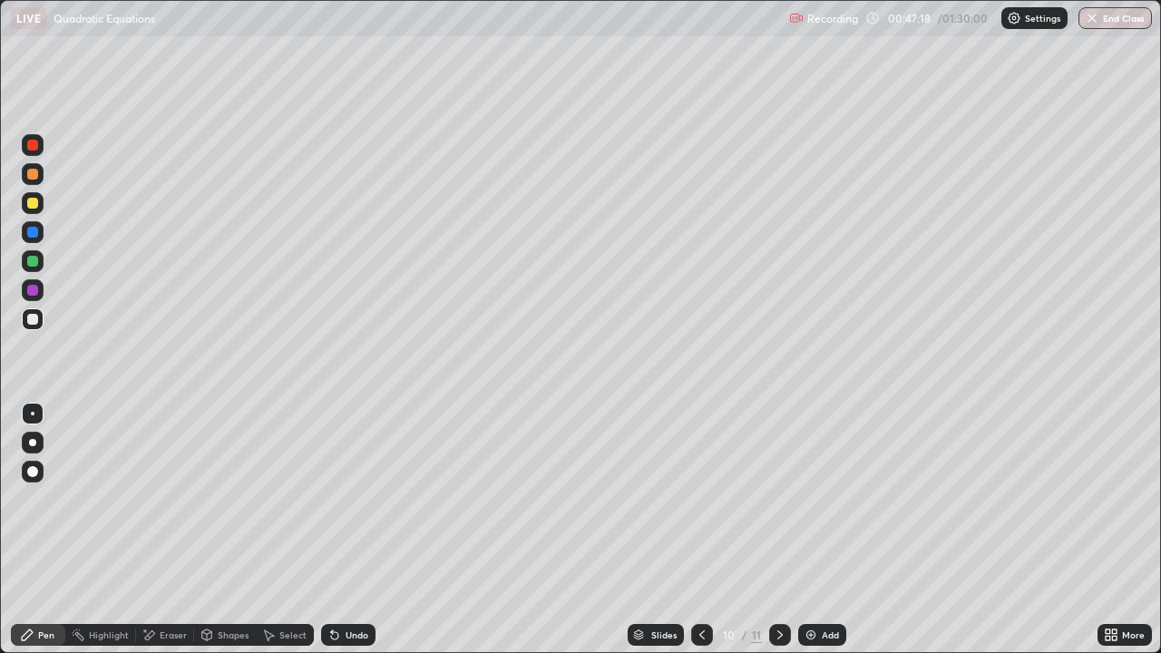
click at [925, 530] on div "Slides 10 / 11 Add" at bounding box center [736, 635] width 722 height 36
click at [770, 530] on div at bounding box center [780, 635] width 22 height 22
click at [697, 530] on div at bounding box center [702, 635] width 22 height 36
click at [41, 322] on div at bounding box center [33, 319] width 22 height 22
click at [42, 204] on div at bounding box center [33, 203] width 22 height 22
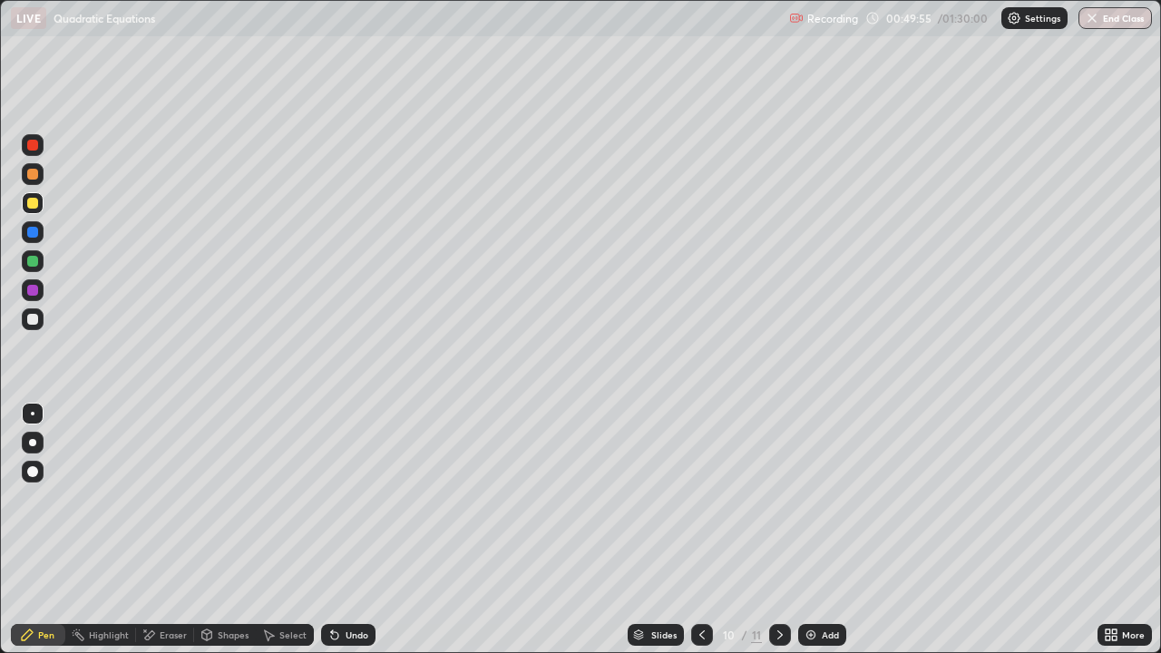
click at [785, 530] on div at bounding box center [780, 635] width 22 height 22
click at [691, 530] on div at bounding box center [702, 635] width 22 height 22
click at [773, 530] on icon at bounding box center [780, 635] width 15 height 15
click at [696, 530] on div at bounding box center [702, 635] width 22 height 22
click at [786, 530] on div at bounding box center [780, 635] width 22 height 22
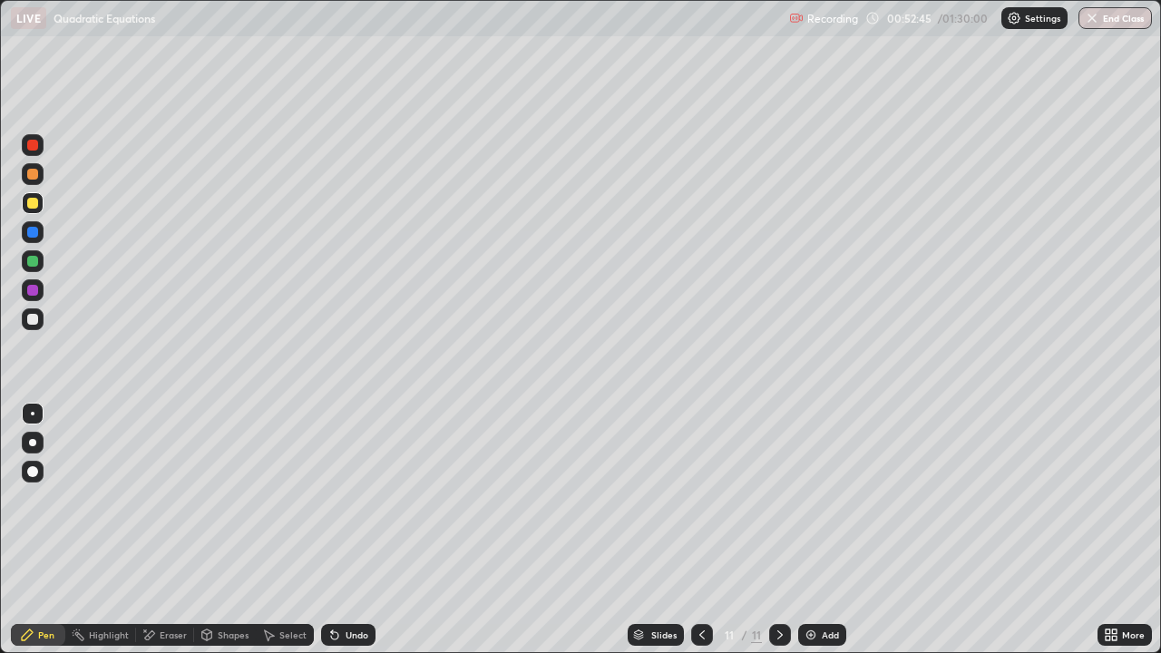
click at [700, 530] on icon at bounding box center [702, 635] width 15 height 15
click at [778, 530] on icon at bounding box center [780, 635] width 15 height 15
click at [43, 317] on div at bounding box center [33, 319] width 22 height 22
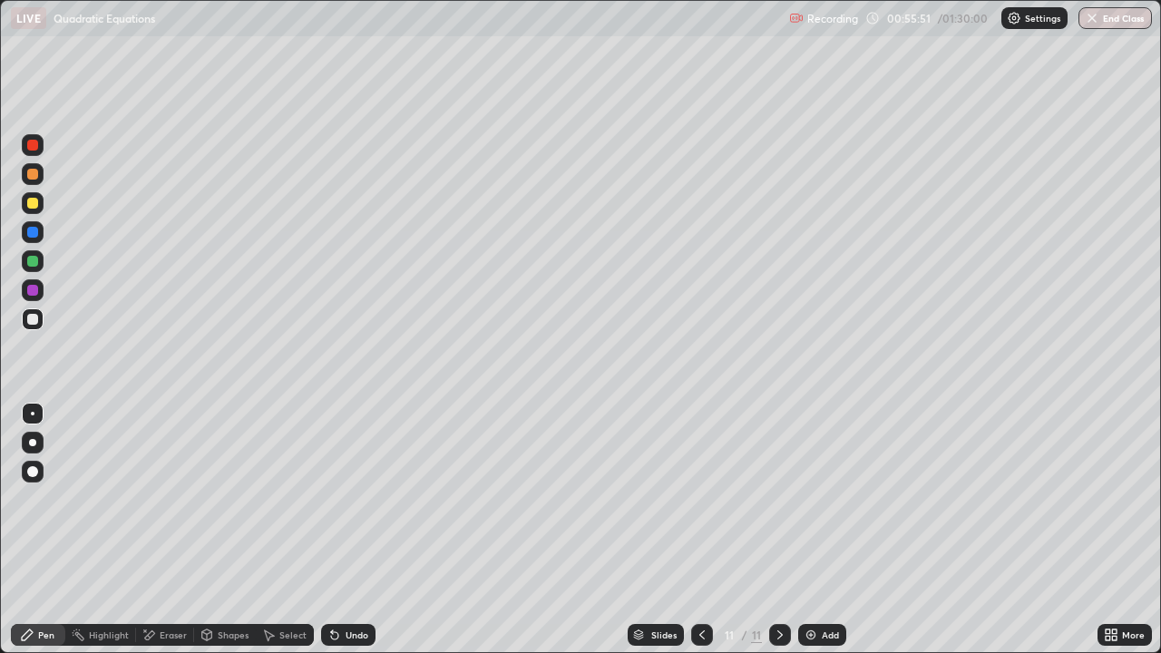
click at [45, 258] on div at bounding box center [32, 261] width 29 height 29
click at [39, 210] on div at bounding box center [33, 203] width 22 height 22
click at [43, 316] on div at bounding box center [33, 319] width 22 height 22
click at [39, 321] on div at bounding box center [33, 319] width 22 height 22
click at [616, 530] on div "Slides 11 / 11 Add" at bounding box center [736, 635] width 722 height 36
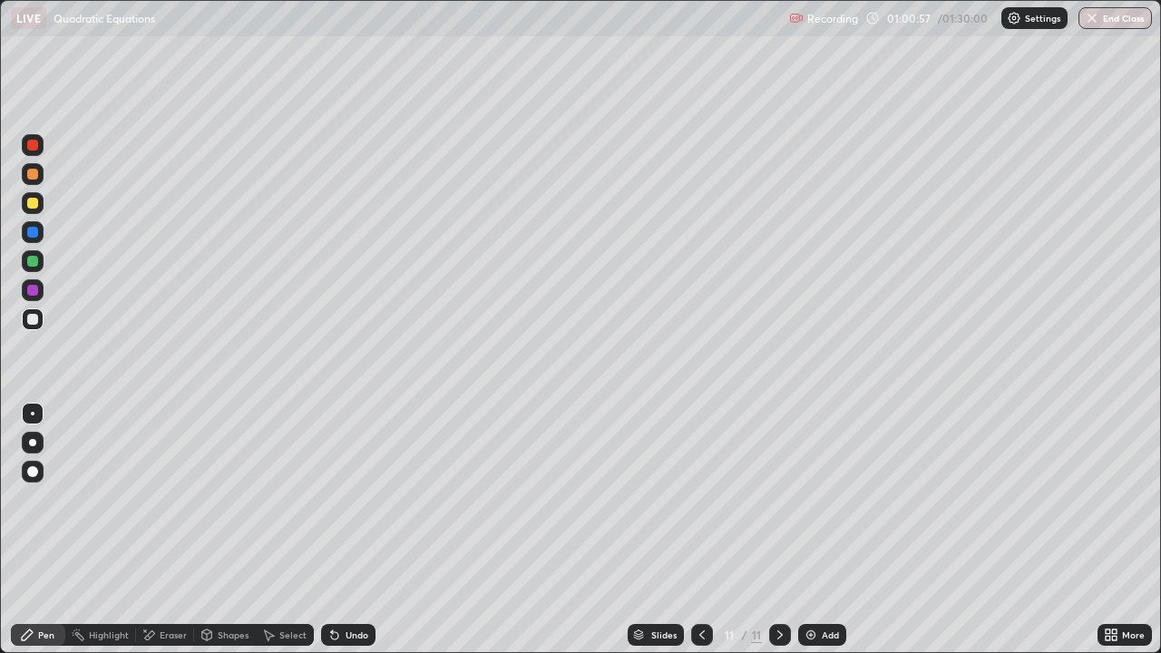
click at [778, 530] on icon at bounding box center [780, 635] width 15 height 15
click at [817, 530] on div "Add" at bounding box center [822, 635] width 48 height 22
click at [34, 203] on div at bounding box center [32, 203] width 11 height 11
click at [30, 210] on div at bounding box center [33, 203] width 22 height 22
click at [41, 321] on div at bounding box center [33, 319] width 22 height 22
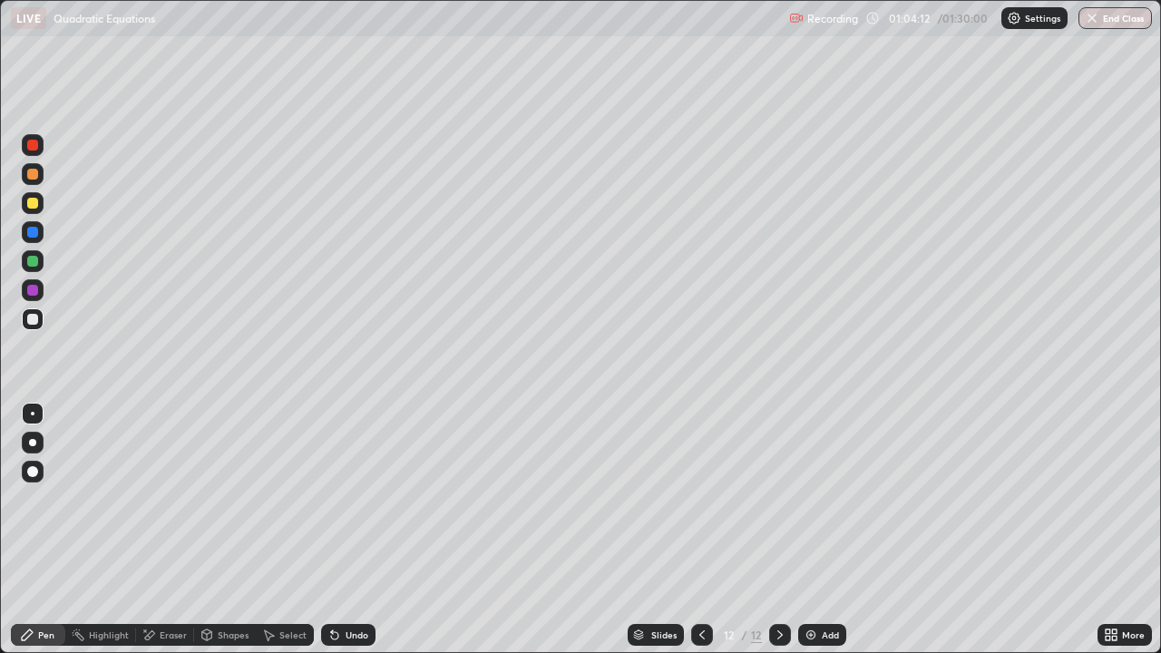
click at [36, 170] on div at bounding box center [32, 174] width 11 height 11
click at [35, 322] on div at bounding box center [32, 319] width 11 height 11
click at [814, 530] on img at bounding box center [811, 635] width 15 height 15
click at [700, 530] on div at bounding box center [702, 635] width 22 height 22
click at [776, 530] on icon at bounding box center [780, 635] width 15 height 15
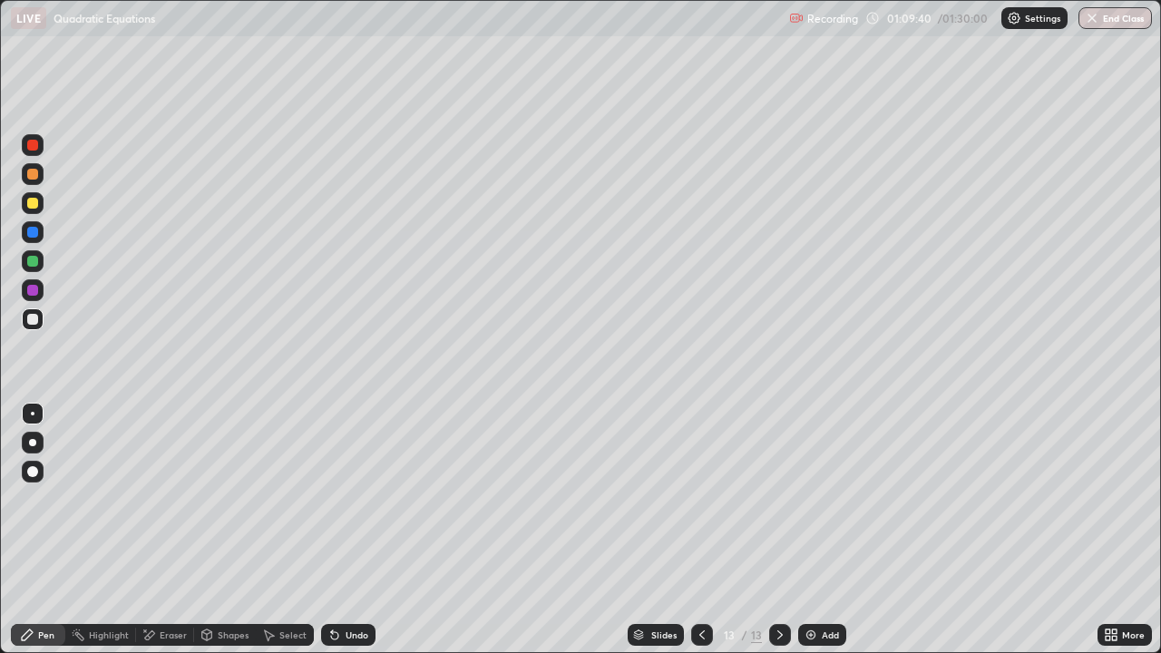
click at [42, 260] on div at bounding box center [33, 261] width 22 height 22
click at [365, 530] on div "Undo" at bounding box center [357, 634] width 23 height 9
click at [40, 321] on div at bounding box center [33, 319] width 22 height 22
click at [39, 173] on div at bounding box center [33, 174] width 22 height 22
click at [835, 530] on div "Add" at bounding box center [822, 635] width 48 height 22
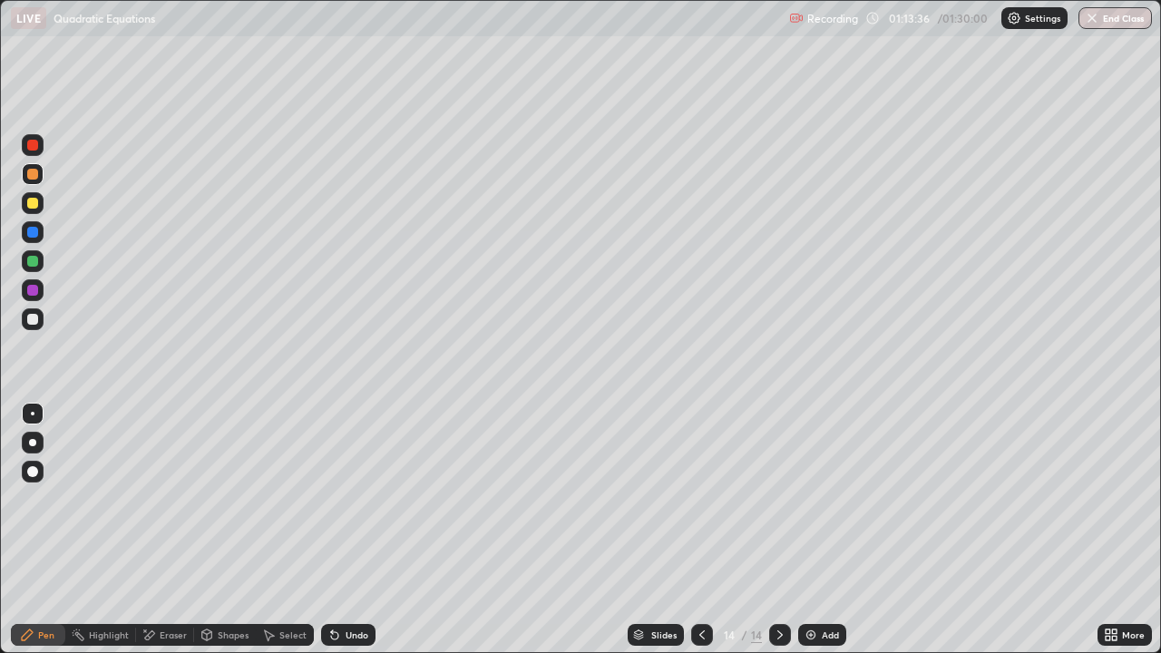
click at [700, 530] on icon at bounding box center [702, 635] width 15 height 15
click at [355, 530] on div "Undo" at bounding box center [348, 635] width 54 height 22
click at [778, 530] on icon at bounding box center [780, 635] width 15 height 15
click at [37, 326] on div at bounding box center [33, 319] width 22 height 22
click at [699, 530] on icon at bounding box center [701, 634] width 5 height 9
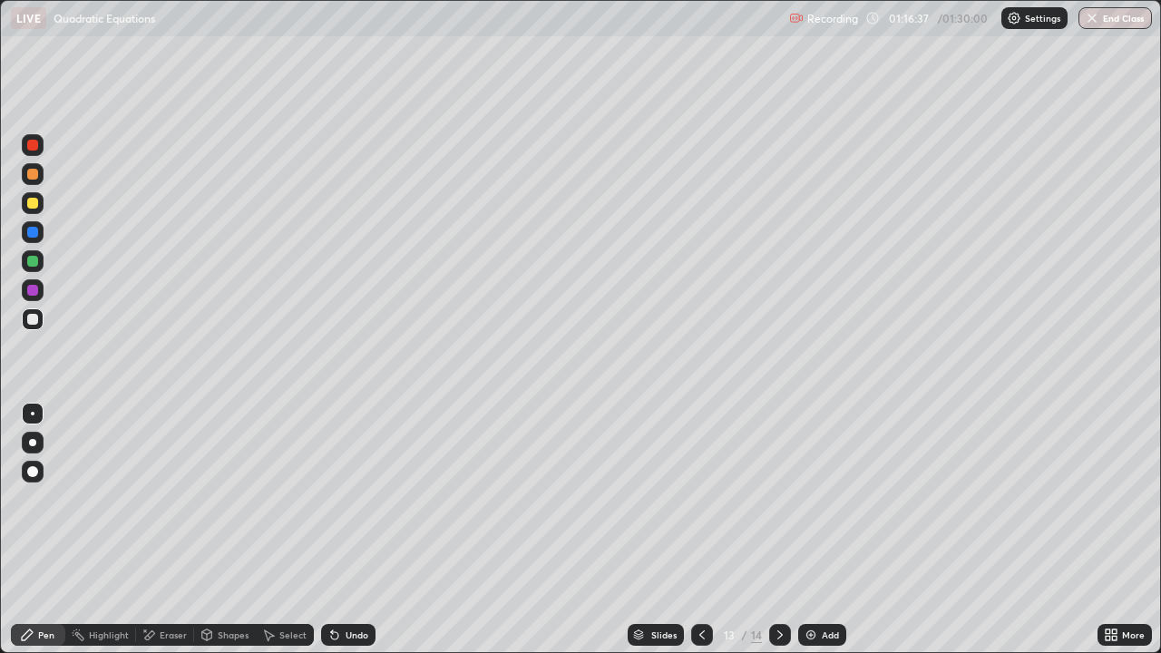
click at [778, 530] on icon at bounding box center [780, 635] width 15 height 15
click at [1122, 530] on div "More" at bounding box center [1133, 634] width 23 height 9
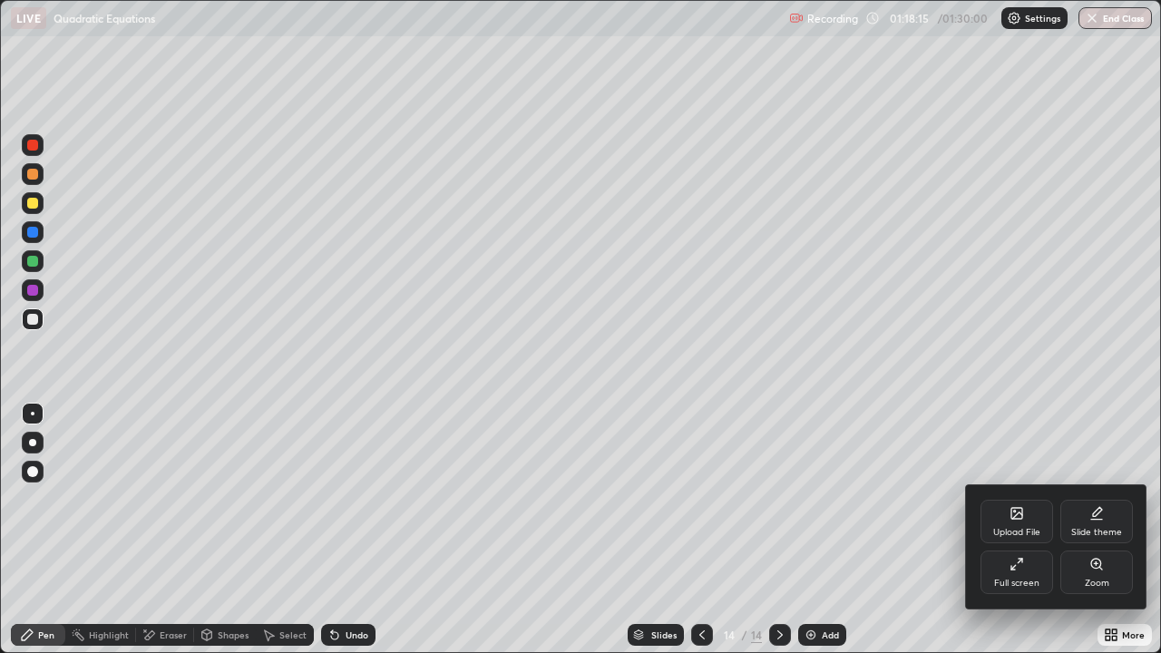
click at [1028, 530] on div "Full screen" at bounding box center [1016, 573] width 73 height 44
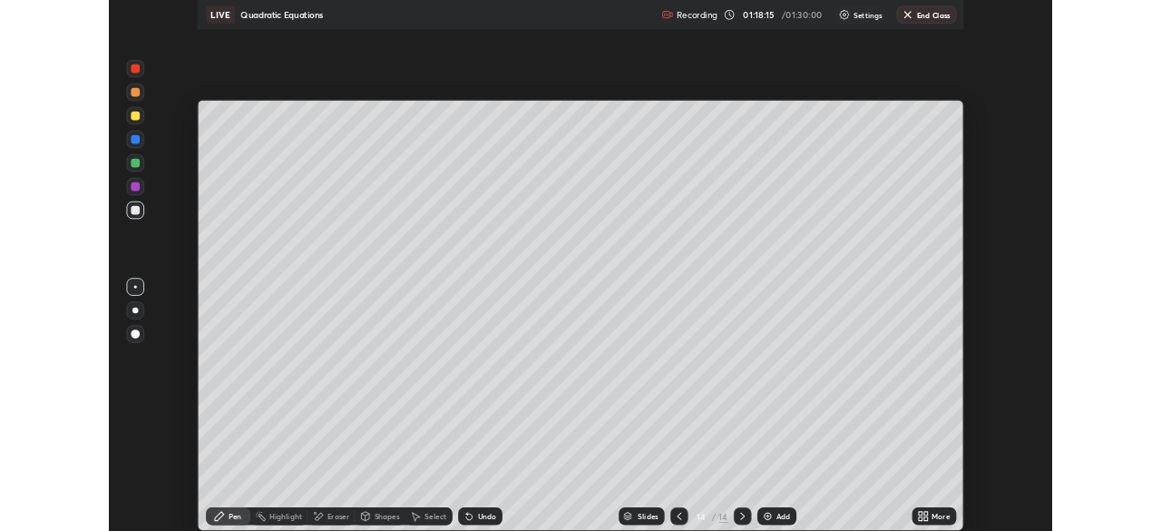
scroll to position [90162, 89532]
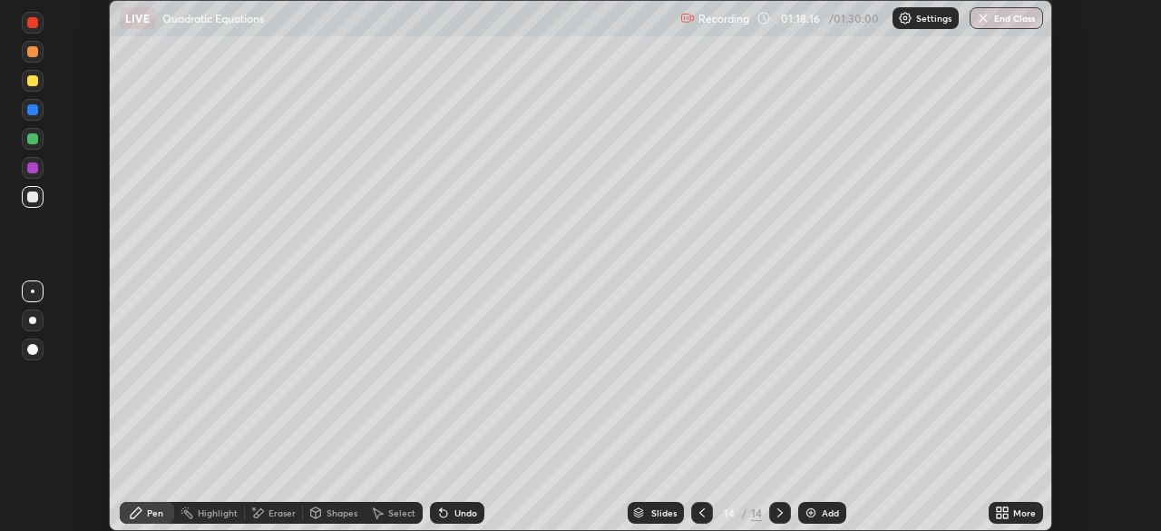
click at [998, 25] on button "End Class" at bounding box center [1006, 18] width 73 height 22
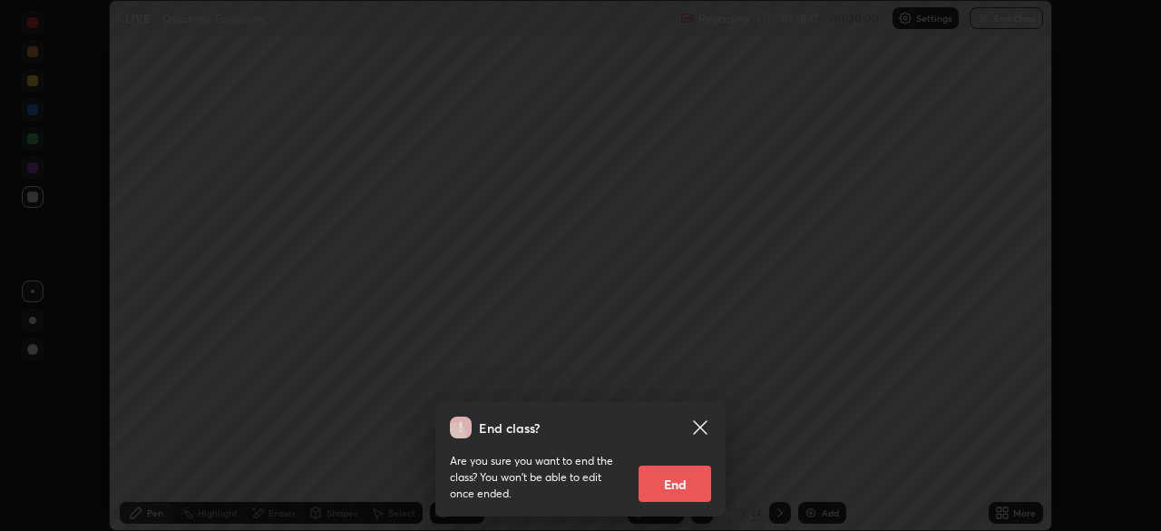
click at [687, 480] on button "End" at bounding box center [674, 483] width 73 height 36
